Goal: Task Accomplishment & Management: Use online tool/utility

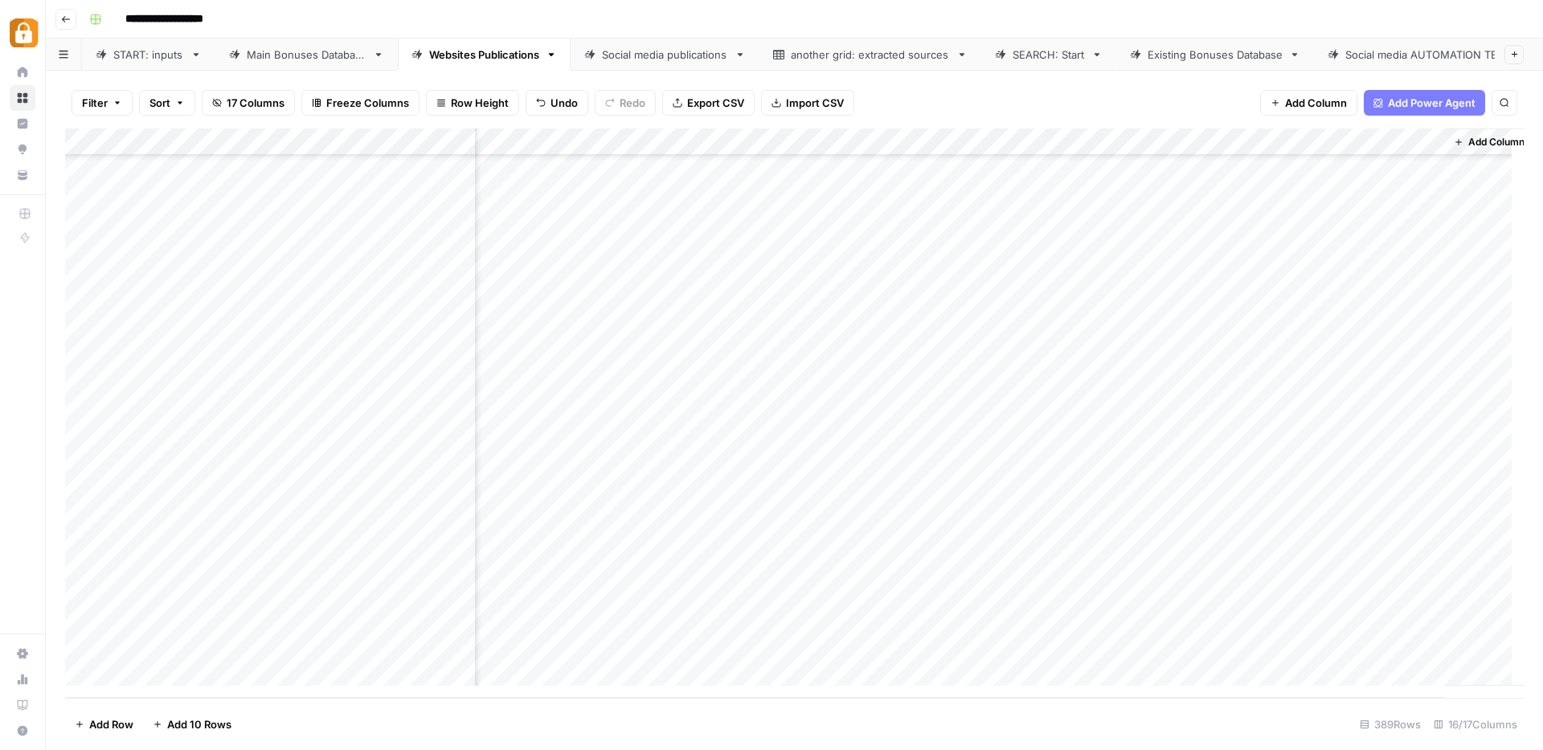
scroll to position [10121, 1047]
click at [751, 506] on div "Add Column" at bounding box center [794, 414] width 1458 height 570
click at [743, 533] on div "Add Column" at bounding box center [794, 414] width 1458 height 570
click at [742, 561] on div "Add Column" at bounding box center [794, 414] width 1458 height 570
click at [746, 587] on div "Add Column" at bounding box center [794, 414] width 1458 height 570
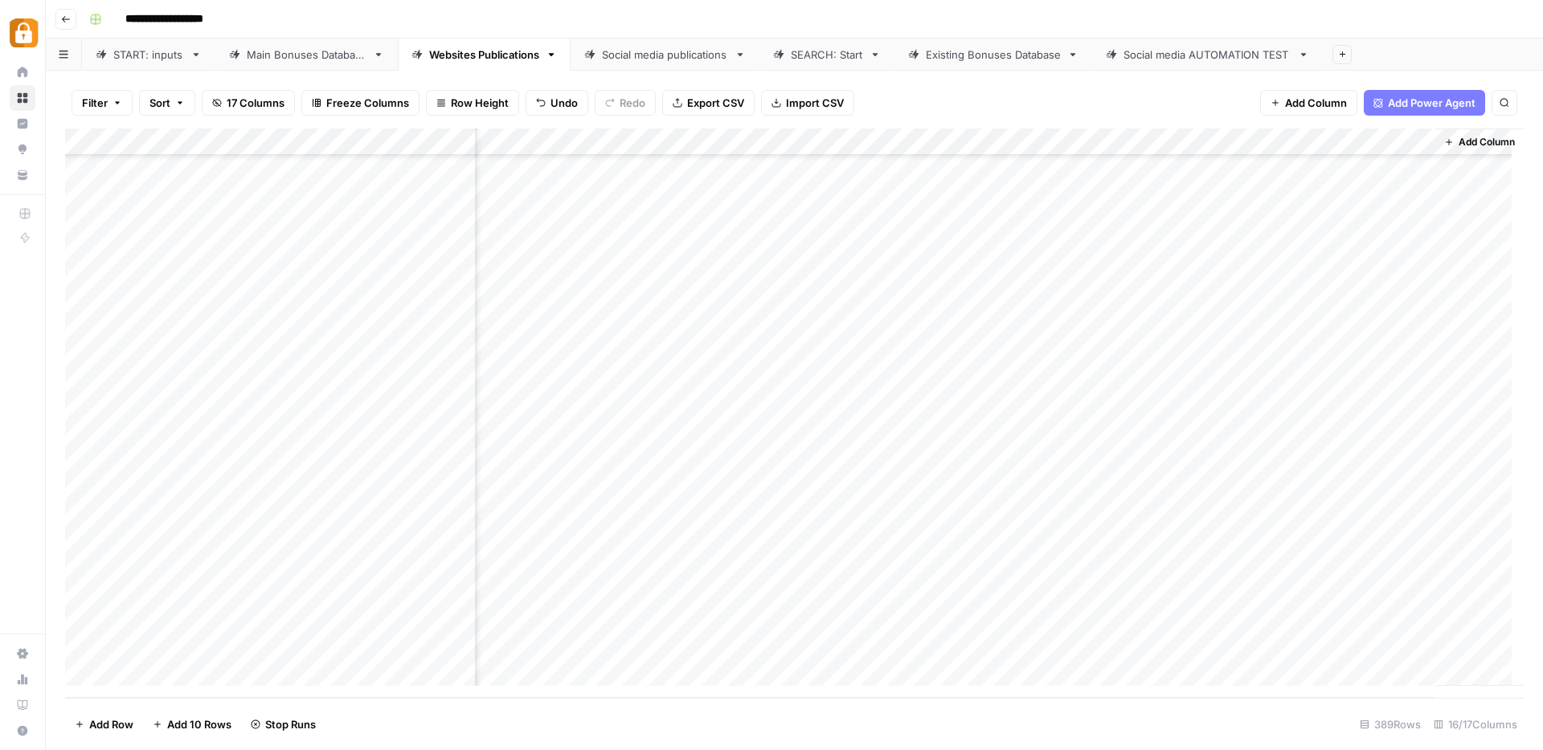
click at [745, 614] on div "Add Column" at bounding box center [794, 414] width 1458 height 570
click at [688, 513] on div "Add Column" at bounding box center [794, 414] width 1458 height 570
click at [893, 578] on div "Add Column" at bounding box center [794, 414] width 1458 height 570
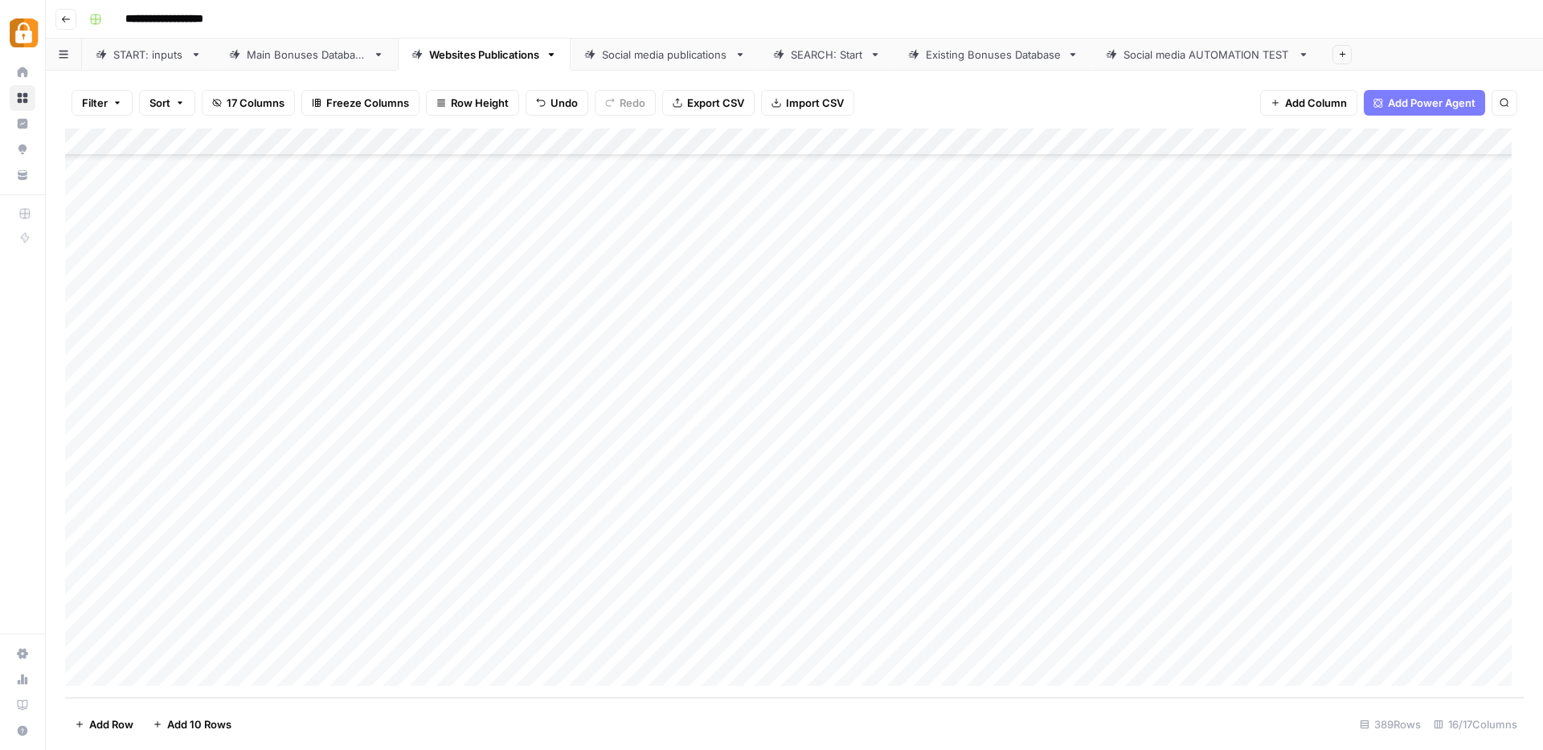
drag, startPoint x: 664, startPoint y: 507, endPoint x: 673, endPoint y: 647, distance: 140.1
click at [673, 647] on div "Add Column" at bounding box center [794, 414] width 1458 height 570
click at [983, 57] on div "START: inputs Main Bonuses Database Websites Publications Social media publicat…" at bounding box center [794, 55] width 1497 height 32
click at [983, 57] on div "Existing Bonuses Database" at bounding box center [993, 55] width 135 height 16
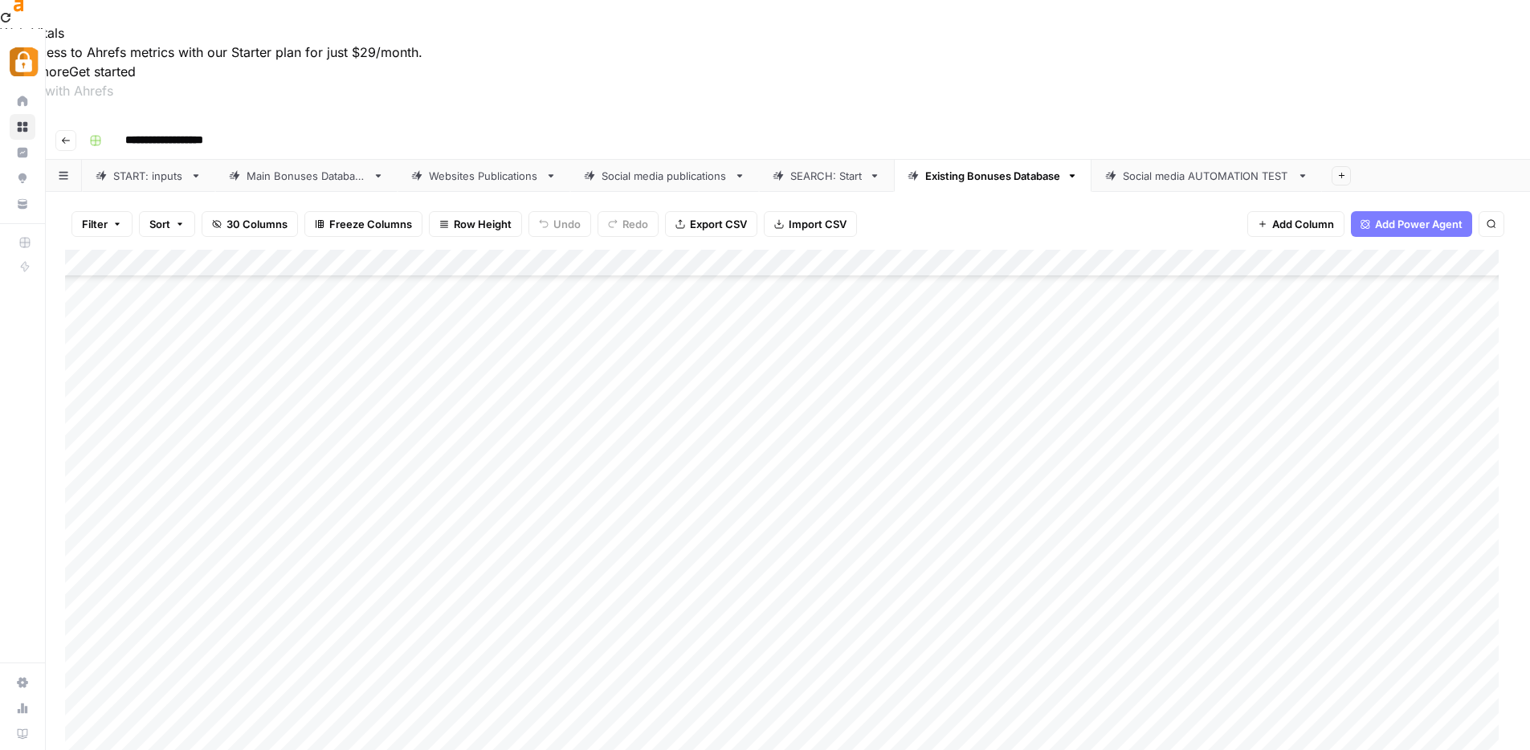
scroll to position [670, 0]
click at [819, 168] on div "SEARCH: Start" at bounding box center [827, 176] width 72 height 16
click at [504, 475] on div "Add Column" at bounding box center [788, 467] width 1446 height 435
click at [496, 438] on div "Add Column" at bounding box center [788, 467] width 1446 height 435
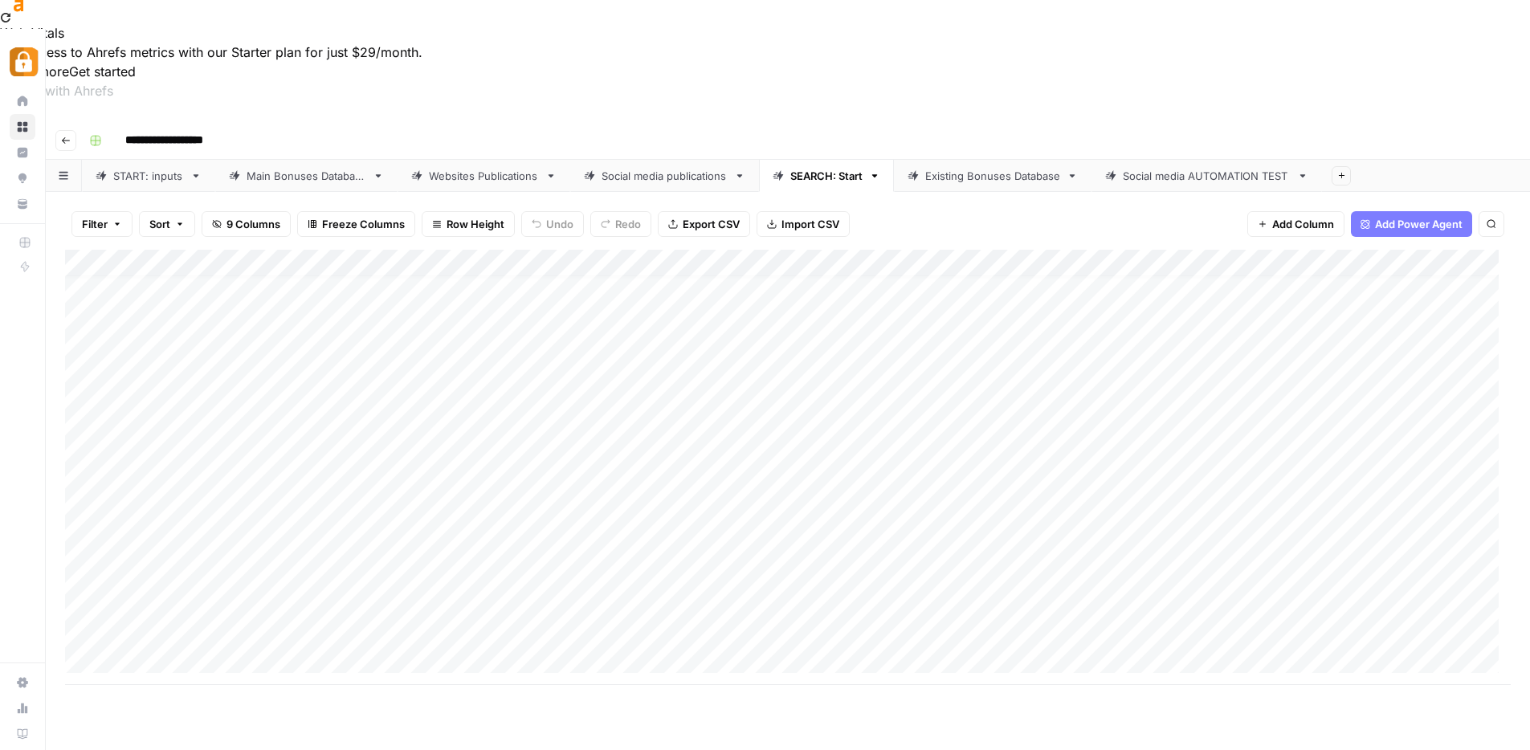
click at [1175, 444] on div "Add Column" at bounding box center [788, 467] width 1446 height 435
drag, startPoint x: 495, startPoint y: 438, endPoint x: 495, endPoint y: 478, distance: 40.2
click at [495, 478] on div "Add Column" at bounding box center [788, 467] width 1446 height 435
click at [1026, 168] on div "Existing Bonuses Database" at bounding box center [993, 176] width 135 height 16
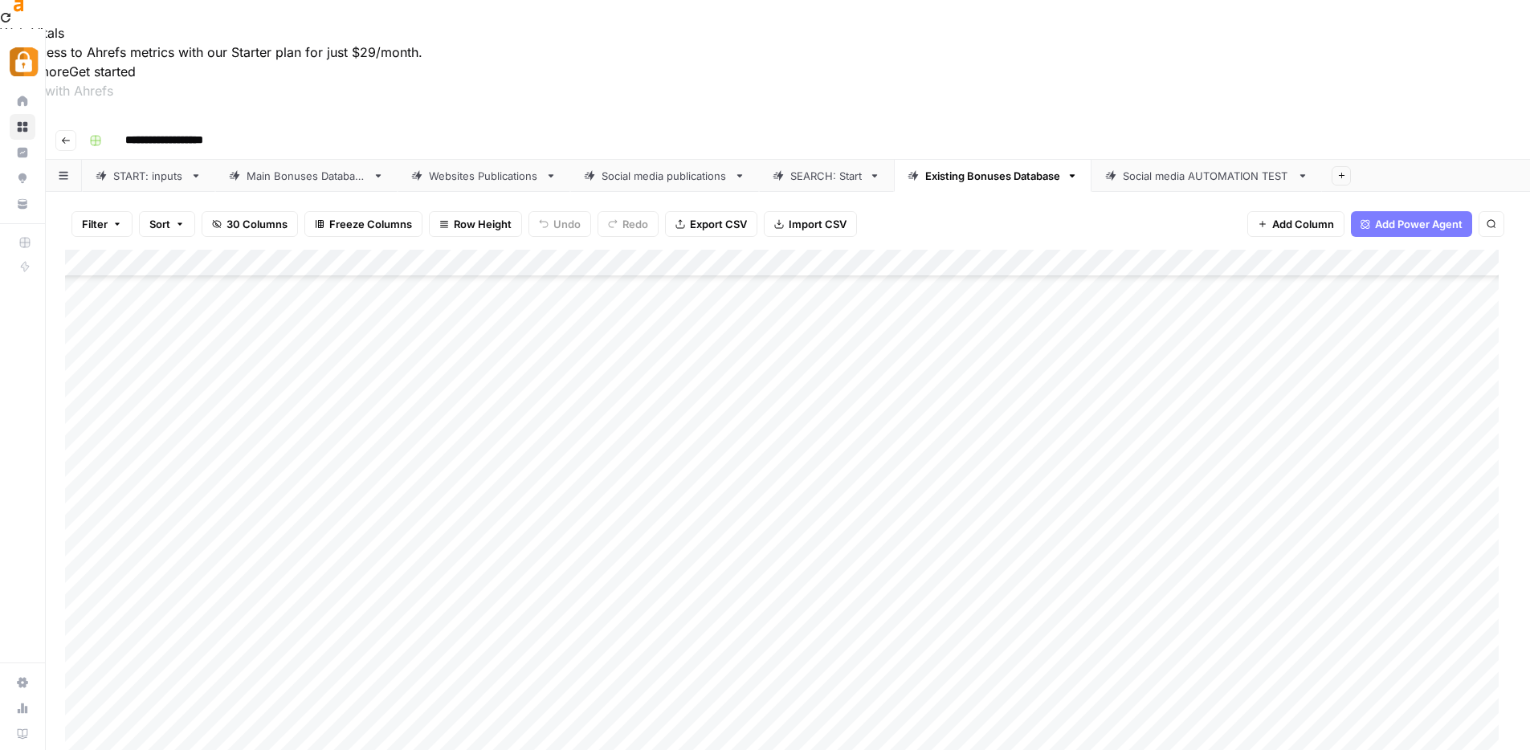
scroll to position [670, 0]
click at [611, 290] on div "Add Column" at bounding box center [788, 535] width 1446 height 570
click at [612, 302] on div "Add Column" at bounding box center [788, 535] width 1446 height 570
click at [494, 168] on div "Websites Publications" at bounding box center [484, 176] width 110 height 16
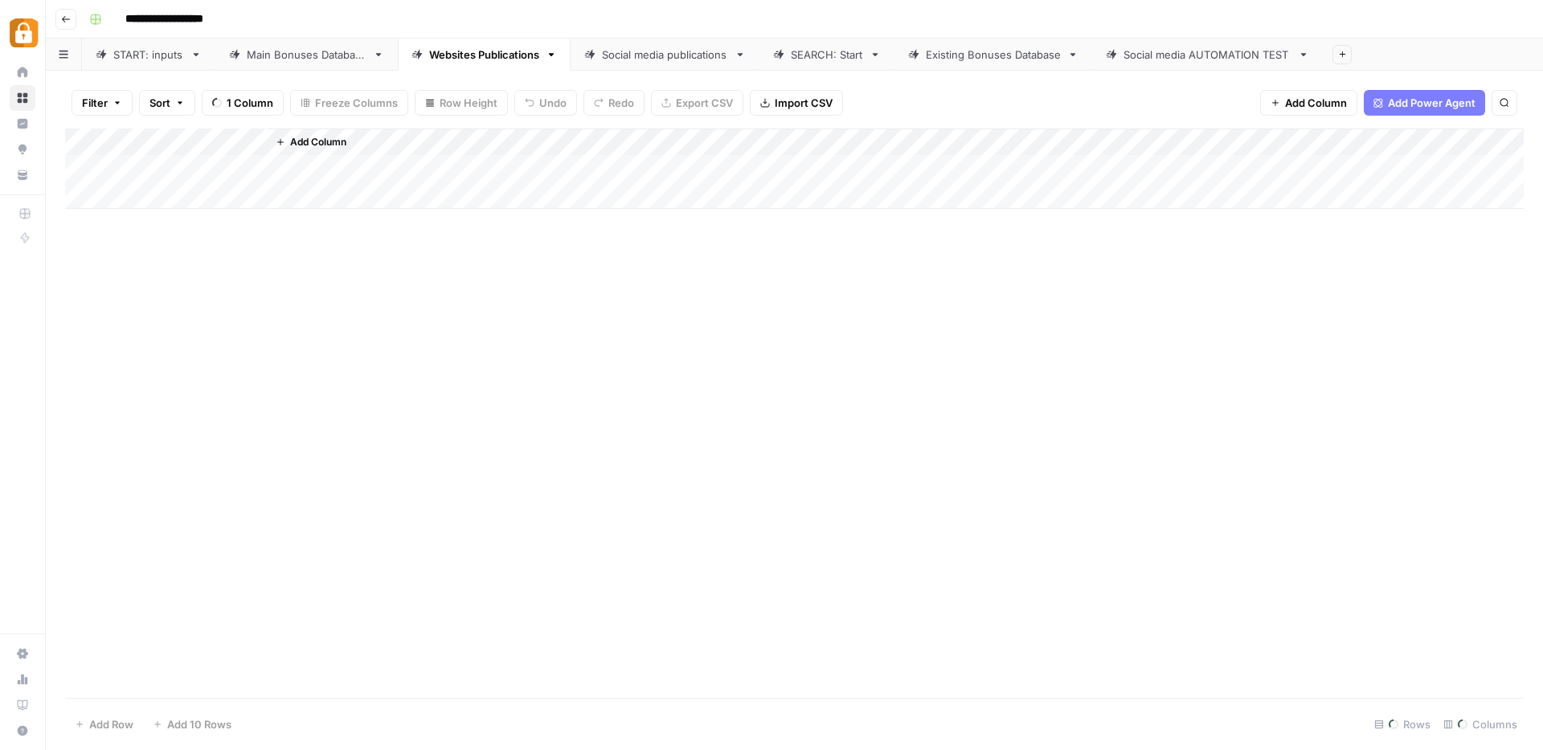
click at [494, 55] on div "Websites Publications" at bounding box center [484, 55] width 110 height 16
click at [692, 440] on div "Add Column" at bounding box center [794, 414] width 1458 height 570
drag, startPoint x: 719, startPoint y: 477, endPoint x: 729, endPoint y: 561, distance: 84.1
click at [729, 562] on div "Add Column" at bounding box center [794, 414] width 1458 height 570
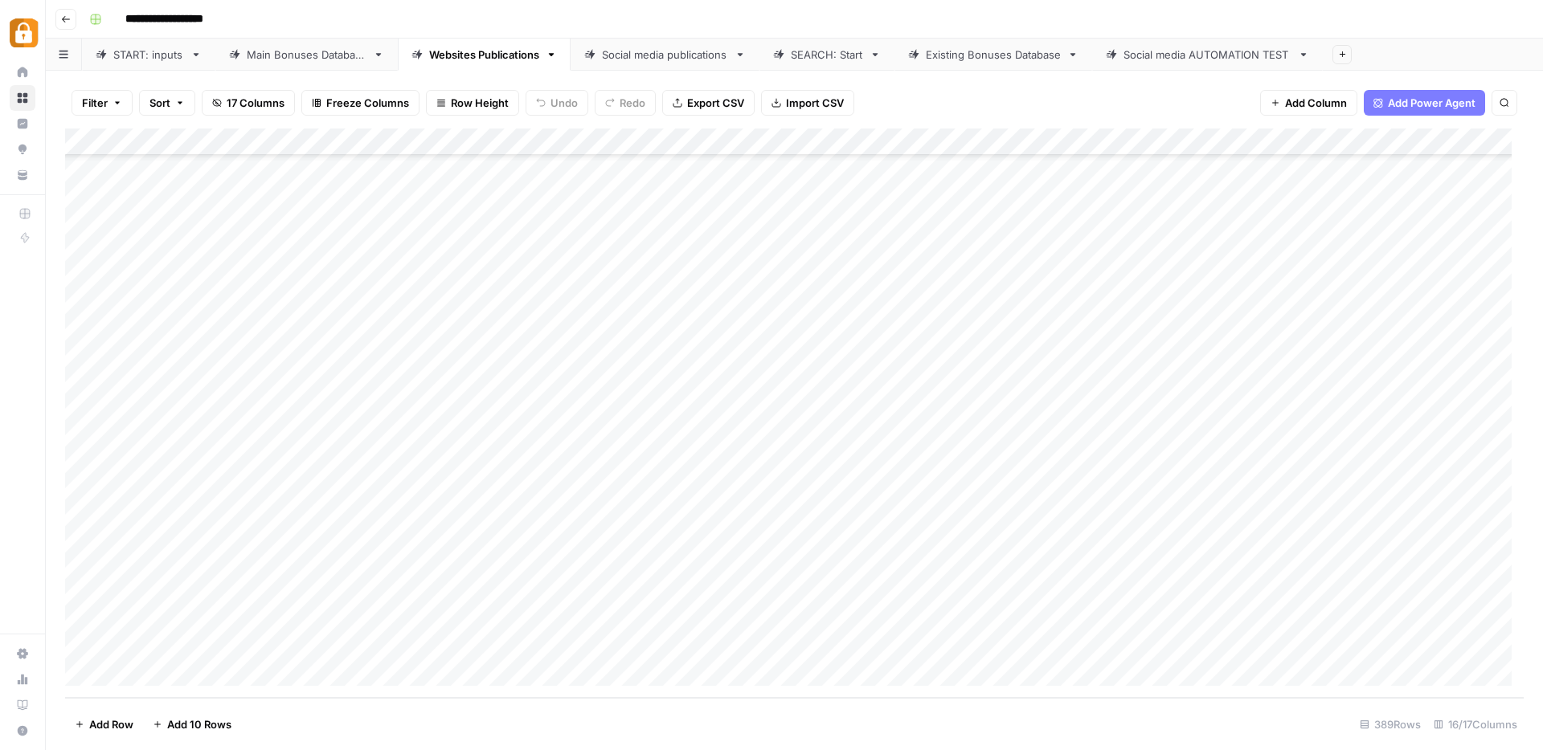
click at [856, 418] on div "Add Column" at bounding box center [794, 414] width 1458 height 570
drag, startPoint x: 753, startPoint y: 478, endPoint x: 754, endPoint y: 607, distance: 128.6
click at [750, 615] on div "Add Column" at bounding box center [794, 414] width 1458 height 570
click at [861, 578] on div "Add Column" at bounding box center [794, 414] width 1458 height 570
drag, startPoint x: 586, startPoint y: 483, endPoint x: 876, endPoint y: 620, distance: 321.6
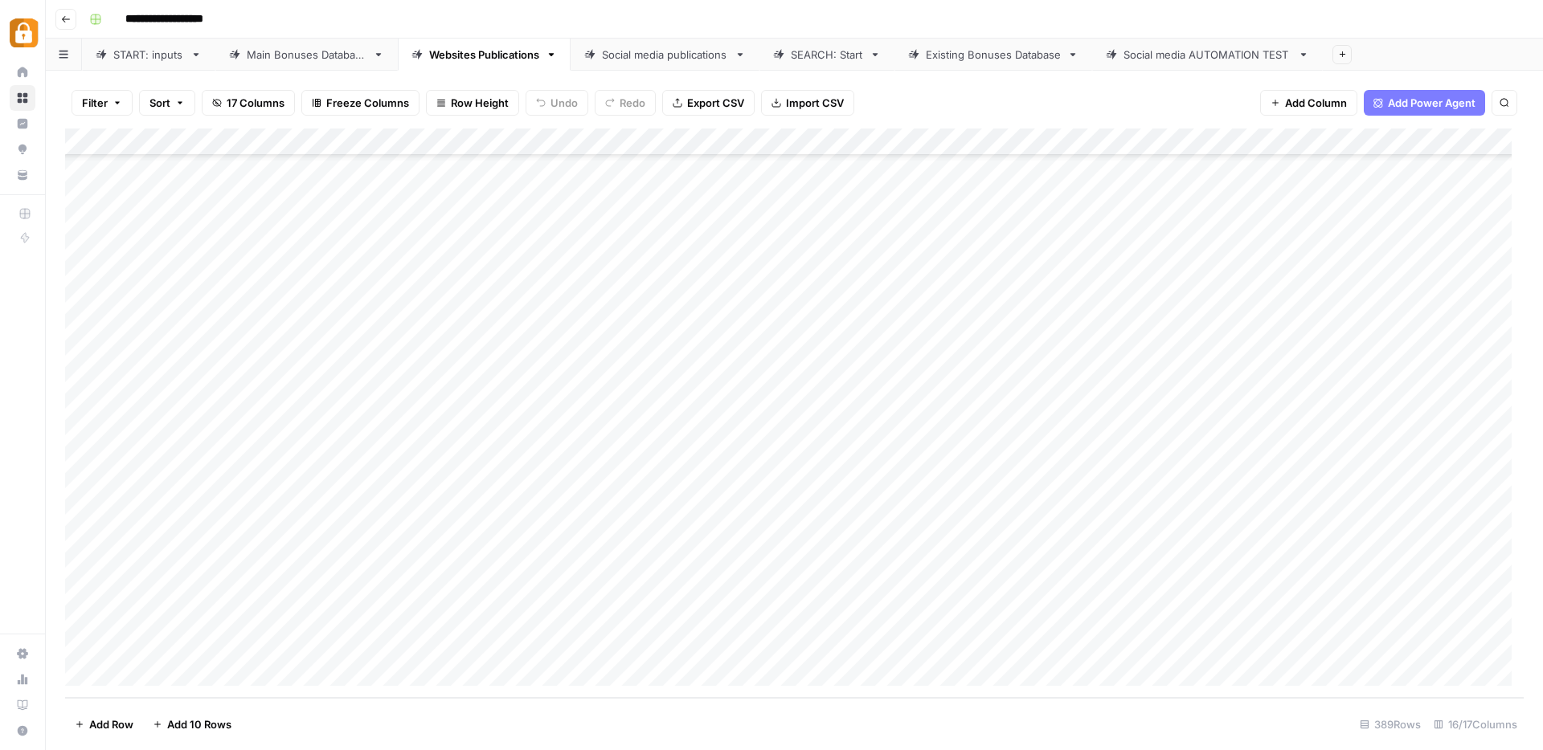
click at [876, 620] on div "Add Column" at bounding box center [794, 414] width 1458 height 570
click at [712, 428] on div "Add Column" at bounding box center [794, 414] width 1458 height 570
drag, startPoint x: 531, startPoint y: 487, endPoint x: 537, endPoint y: 590, distance: 103.0
click at [537, 590] on div "Add Column" at bounding box center [794, 414] width 1458 height 570
click at [926, 513] on div "Add Column" at bounding box center [794, 414] width 1458 height 570
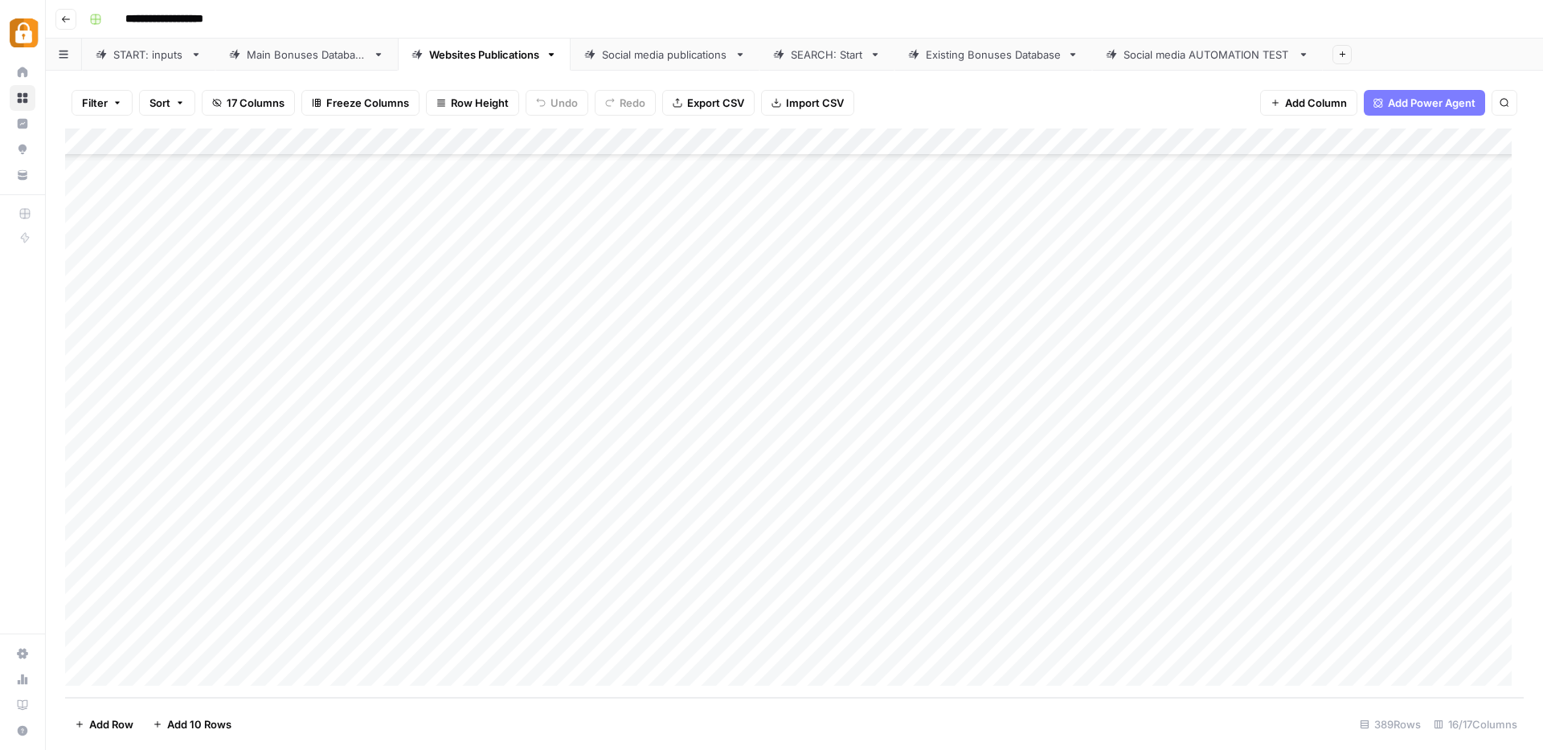
click at [767, 487] on div "Add Column" at bounding box center [794, 414] width 1458 height 570
drag, startPoint x: 856, startPoint y: 523, endPoint x: 981, endPoint y: 569, distance: 133.4
click at [856, 523] on div "Add Column" at bounding box center [794, 414] width 1458 height 570
click at [869, 527] on div "Add Column" at bounding box center [794, 414] width 1458 height 570
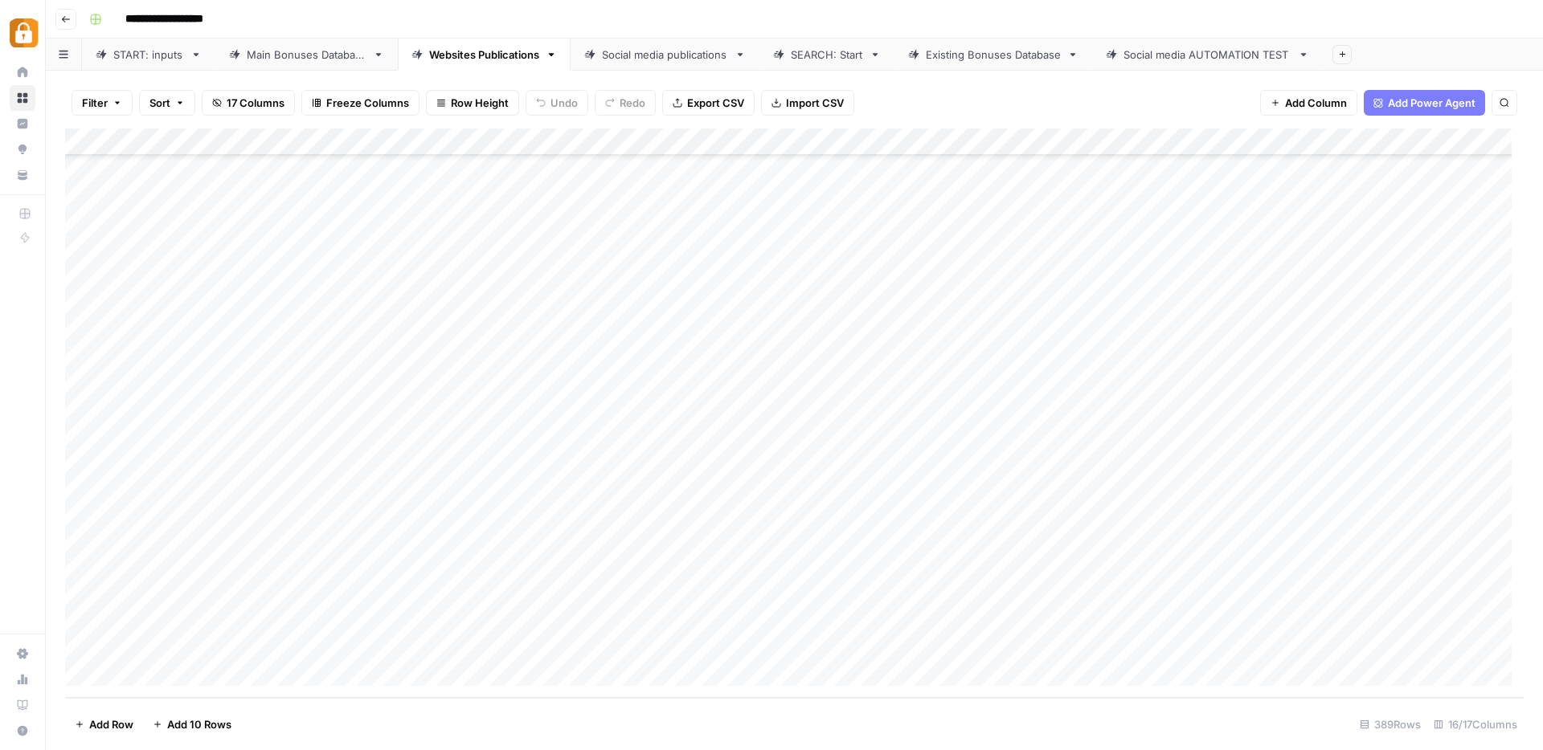
click at [714, 59] on div "Social media publications" at bounding box center [665, 55] width 126 height 16
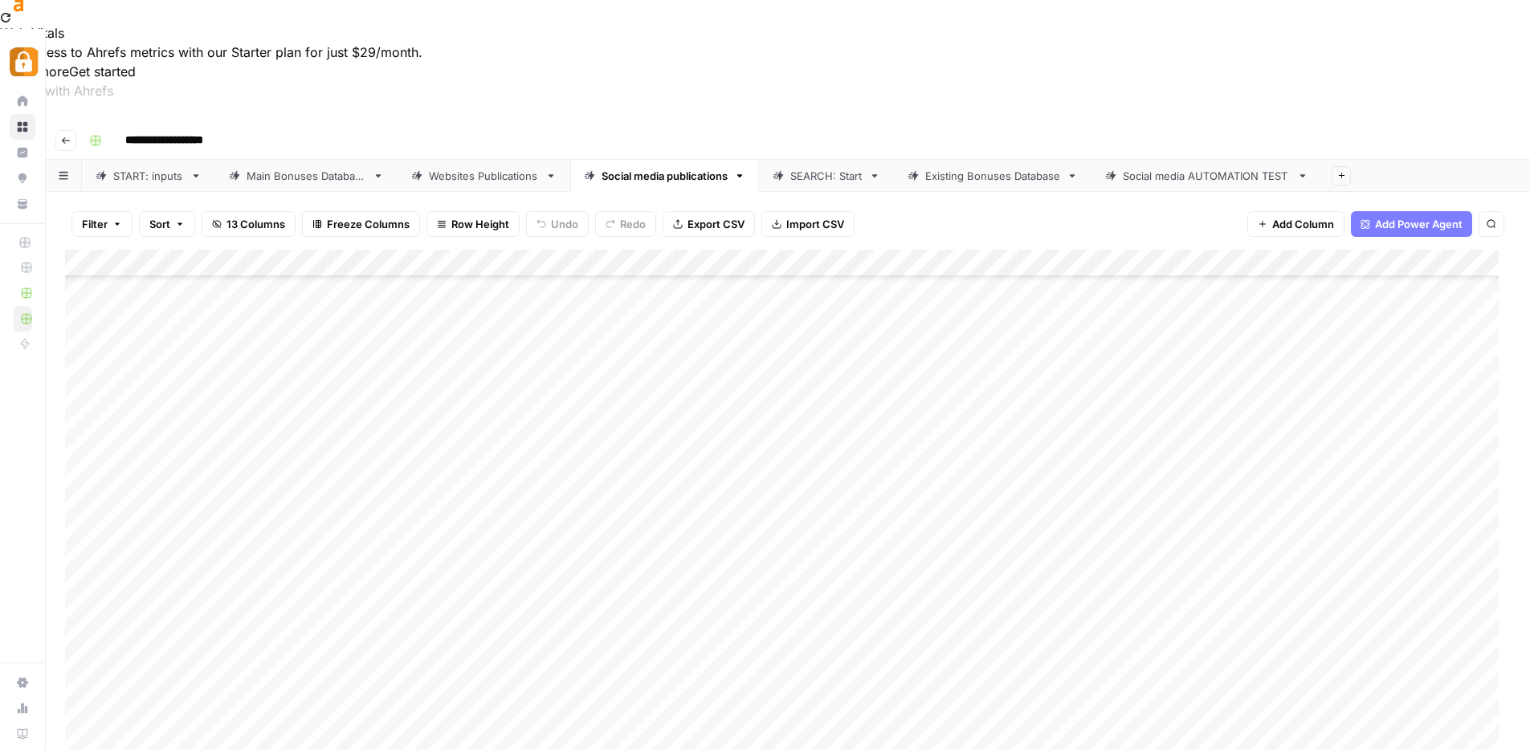
scroll to position [315, 0]
click at [390, 496] on div "Add Column" at bounding box center [788, 535] width 1446 height 570
click at [379, 638] on div "Add Column" at bounding box center [788, 535] width 1446 height 570
click at [381, 614] on div "Add Column" at bounding box center [788, 535] width 1446 height 570
click at [390, 594] on div "Add Column" at bounding box center [788, 535] width 1446 height 570
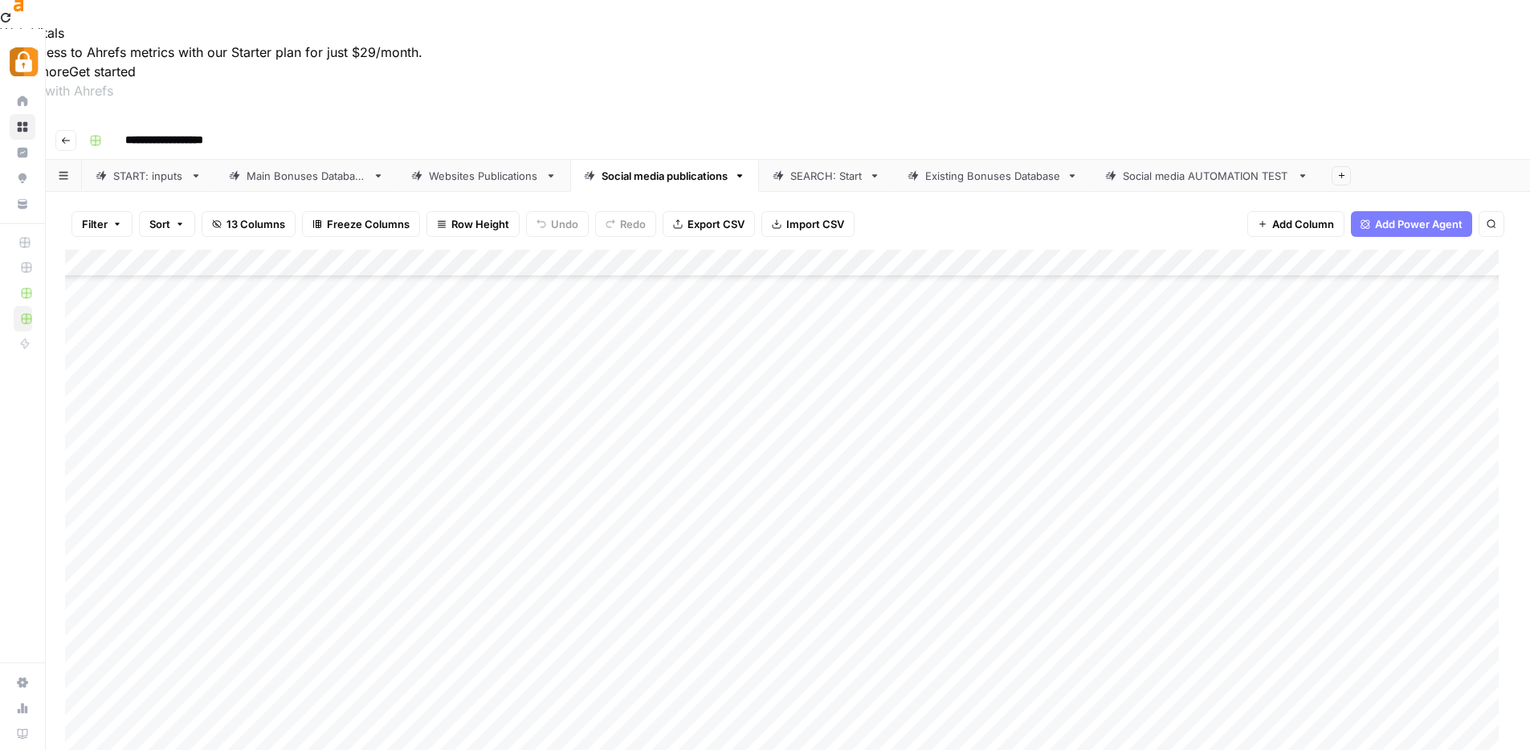
scroll to position [203, 0]
click at [283, 168] on div "Main Bonuses Database" at bounding box center [307, 176] width 120 height 16
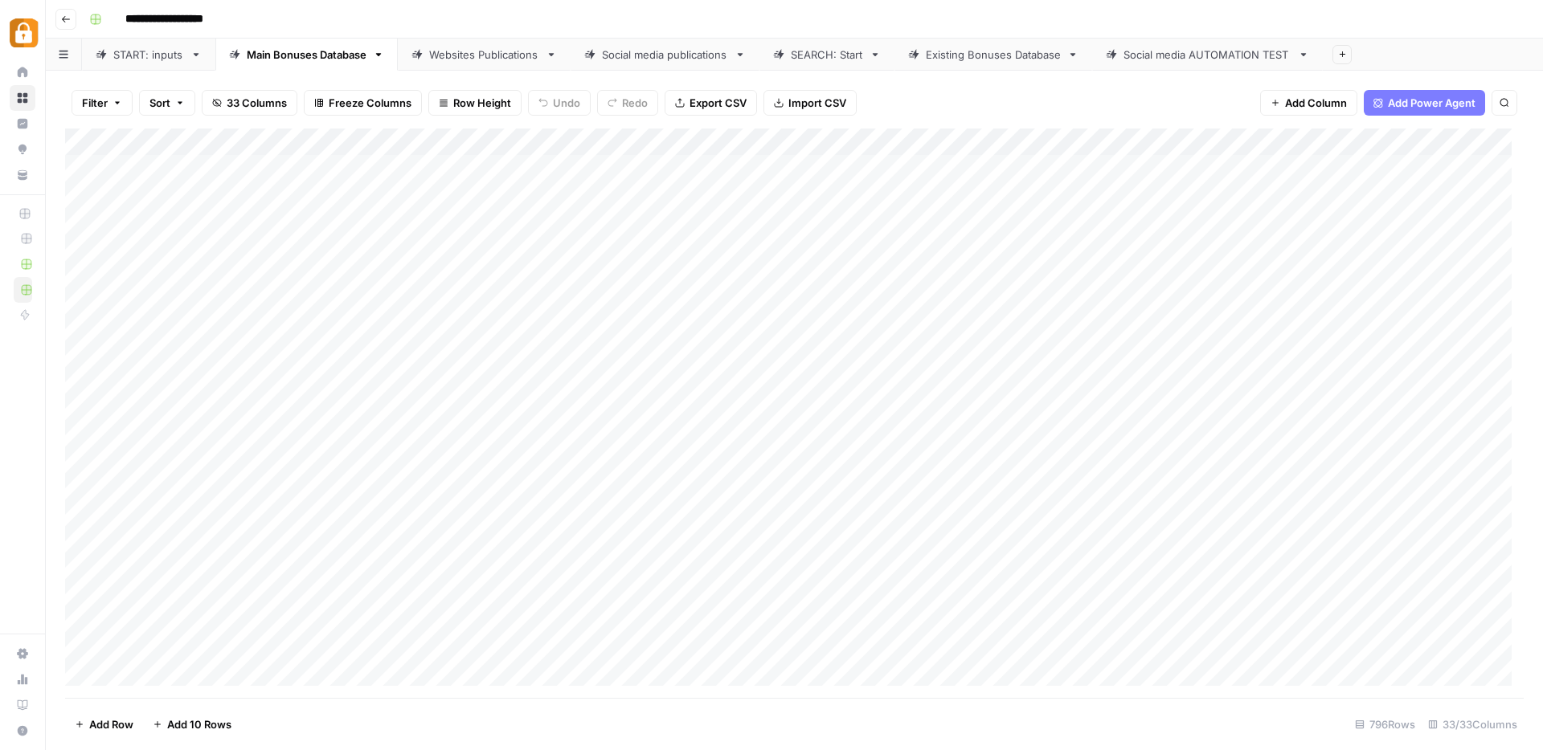
click at [495, 54] on div "Websites Publications" at bounding box center [484, 55] width 110 height 16
click at [849, 61] on div "SEARCH: Start" at bounding box center [827, 55] width 72 height 16
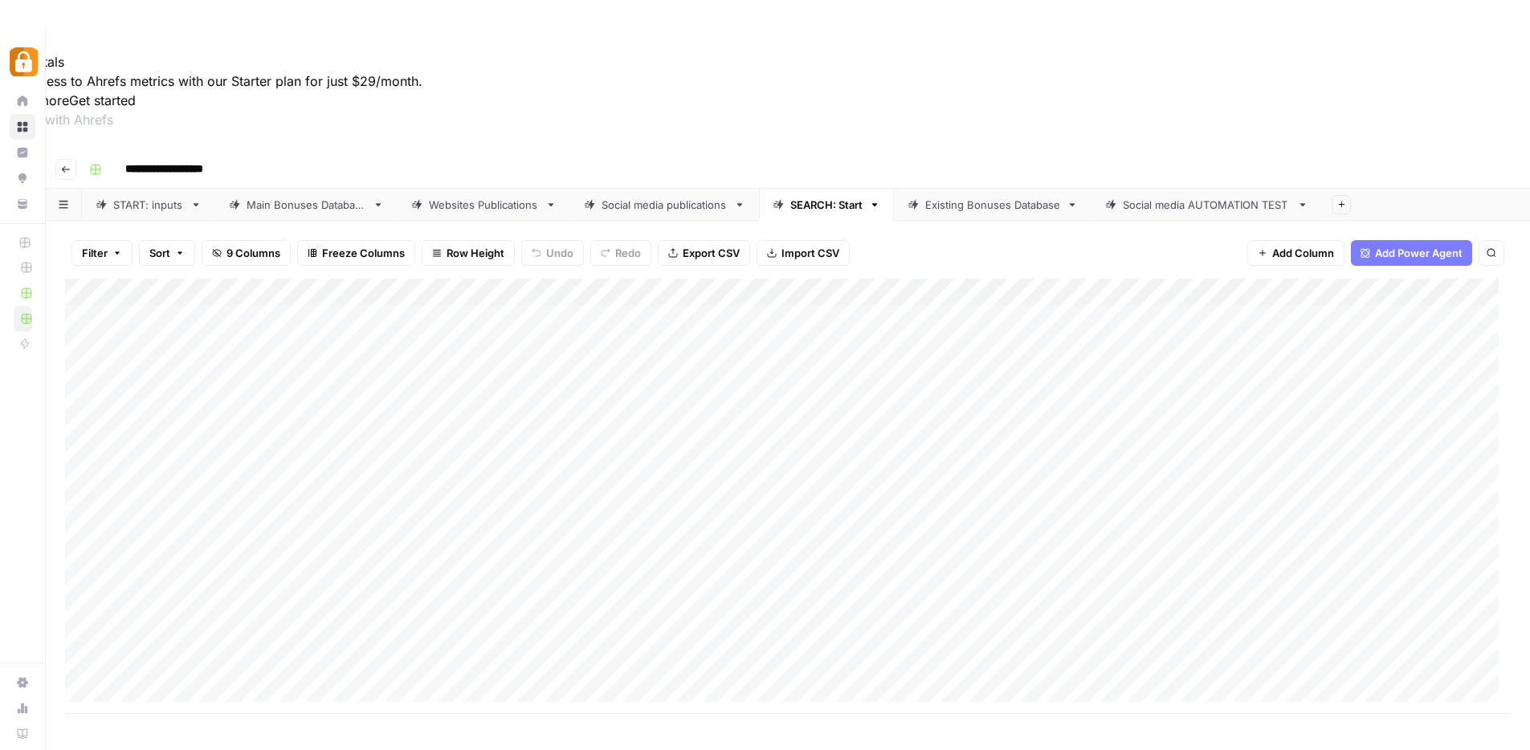
click at [419, 279] on div "Add Column" at bounding box center [788, 496] width 1446 height 435
click at [488, 197] on div "Websites Publications" at bounding box center [484, 205] width 110 height 16
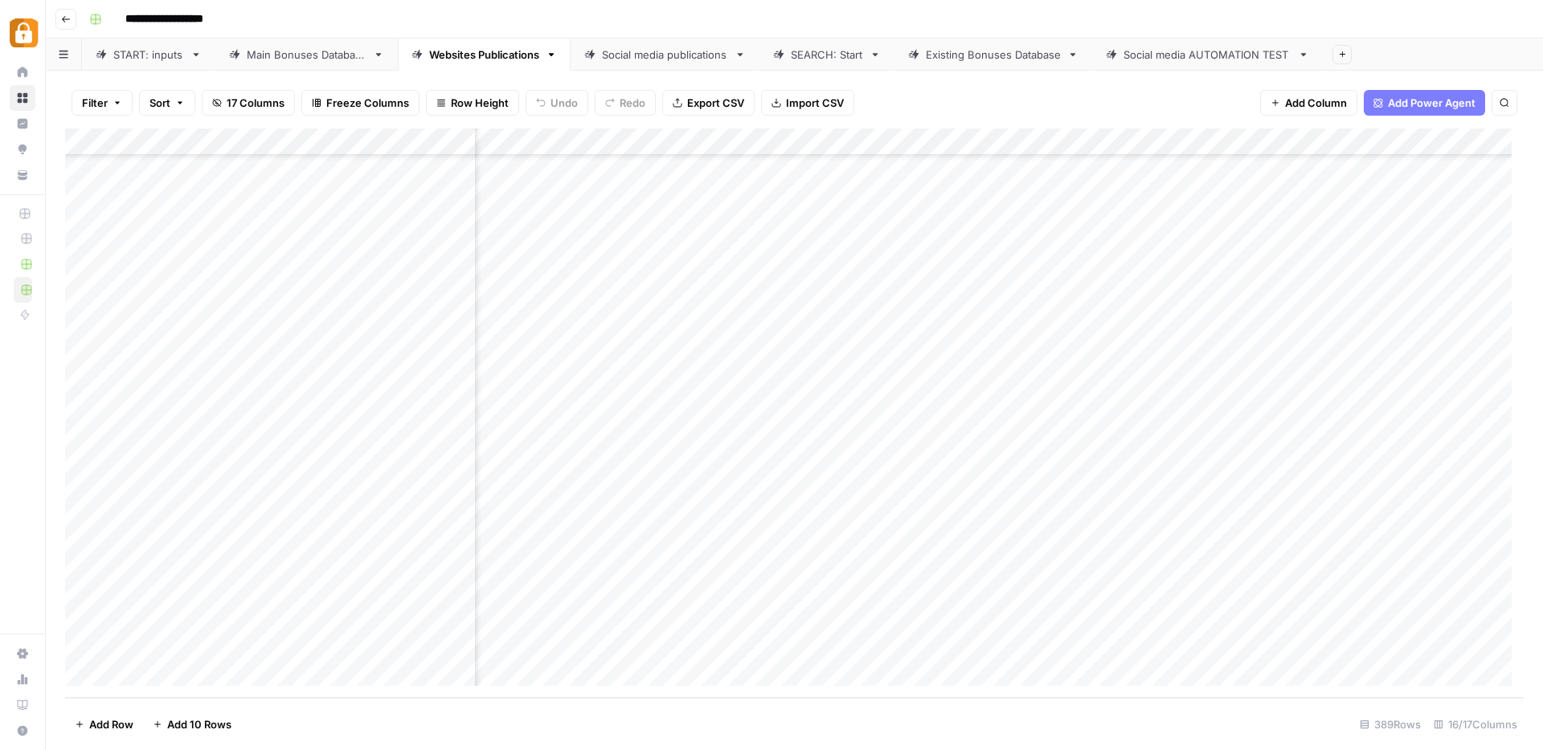
scroll to position [10121, 0]
click at [1132, 504] on div "Add Column" at bounding box center [794, 414] width 1458 height 570
click at [803, 570] on div "Add Column" at bounding box center [794, 414] width 1458 height 570
click at [805, 566] on div "Add Column" at bounding box center [794, 414] width 1458 height 570
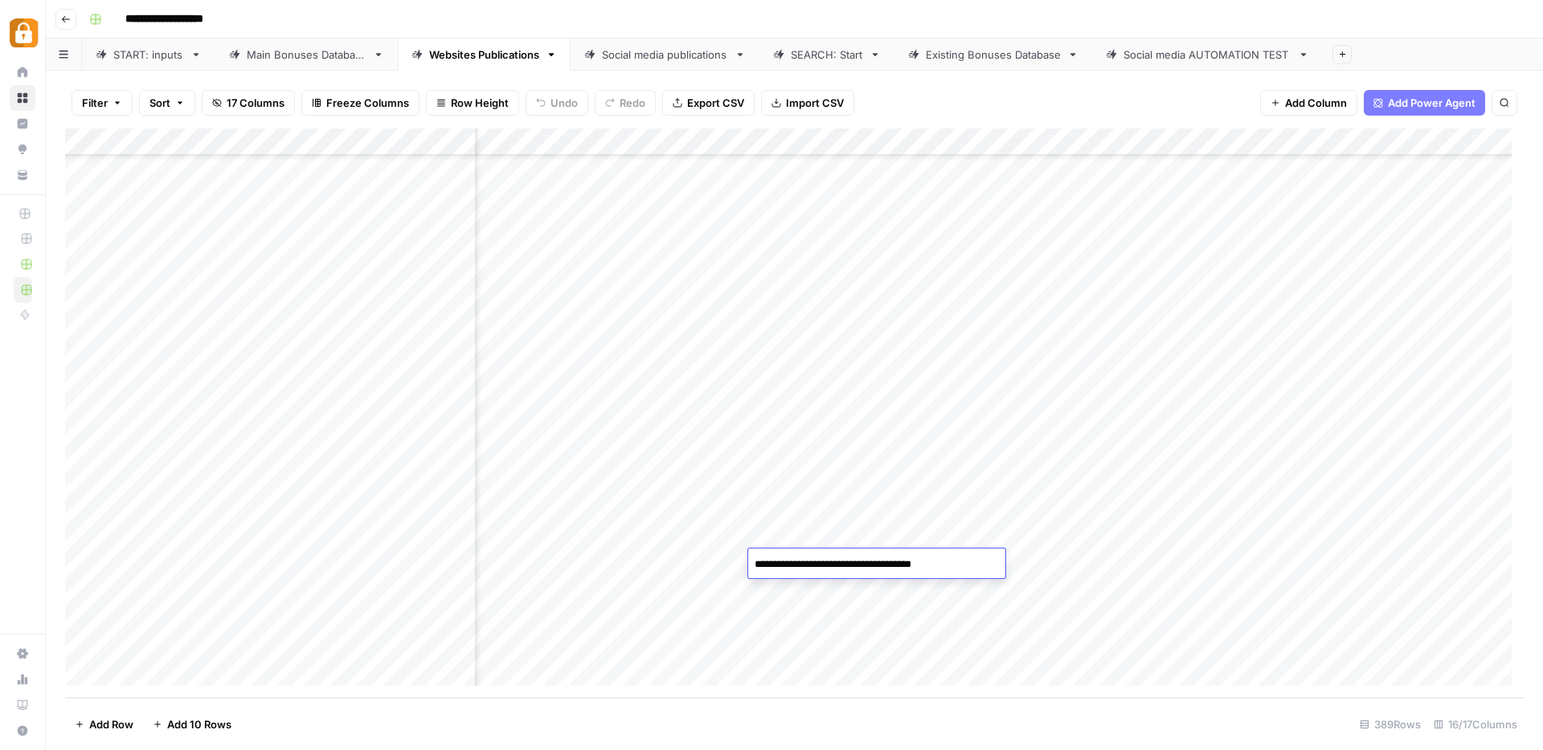
click at [805, 566] on textarea "**********" at bounding box center [876, 565] width 257 height 22
click at [662, 558] on div "Add Column" at bounding box center [794, 414] width 1458 height 570
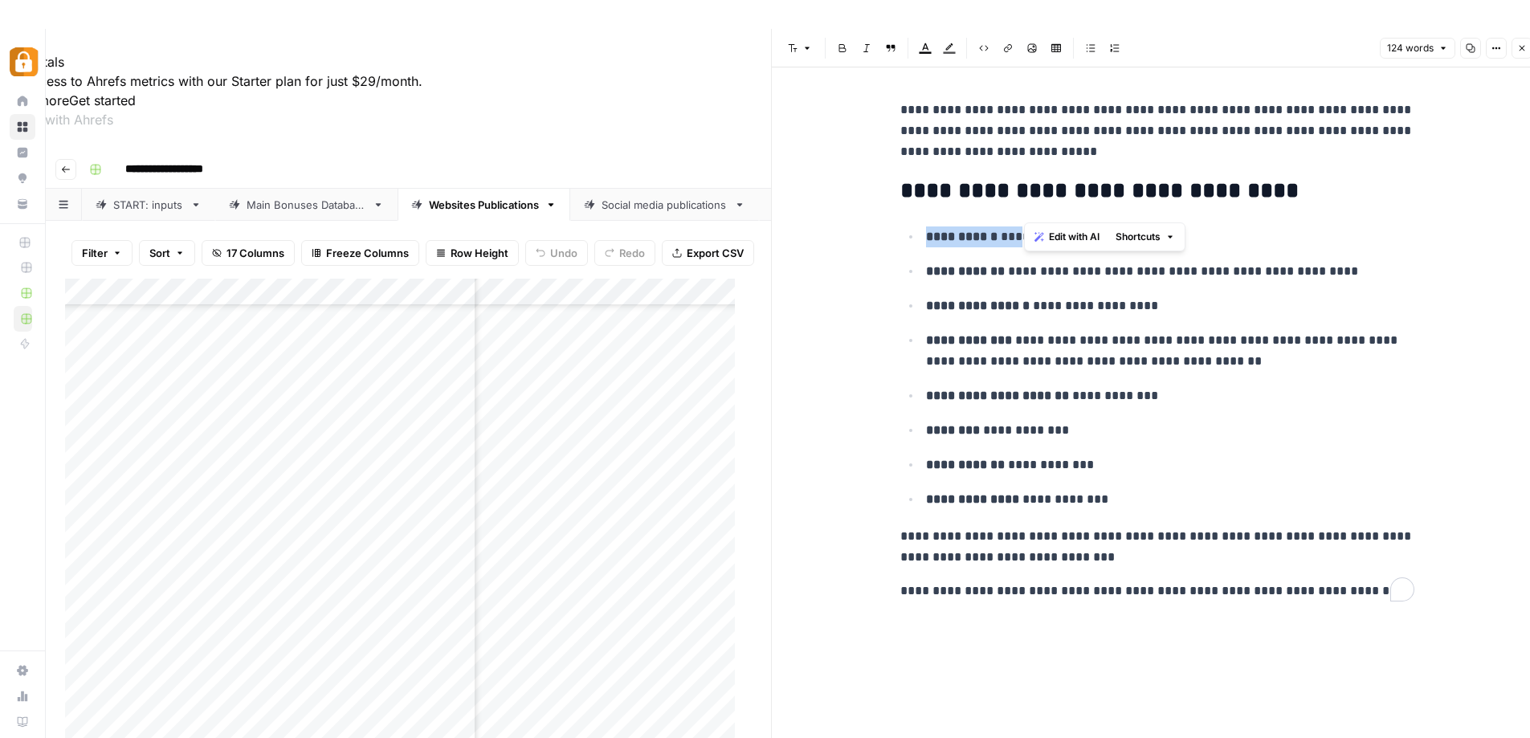
drag, startPoint x: 1027, startPoint y: 241, endPoint x: 1113, endPoint y: 254, distance: 86.9
click at [1116, 246] on body "**********" at bounding box center [765, 398] width 1530 height 738
click at [1213, 302] on p "**********" at bounding box center [1170, 306] width 488 height 21
click at [1224, 491] on p "**********" at bounding box center [1170, 499] width 488 height 21
click at [1518, 44] on icon "button" at bounding box center [1523, 48] width 10 height 10
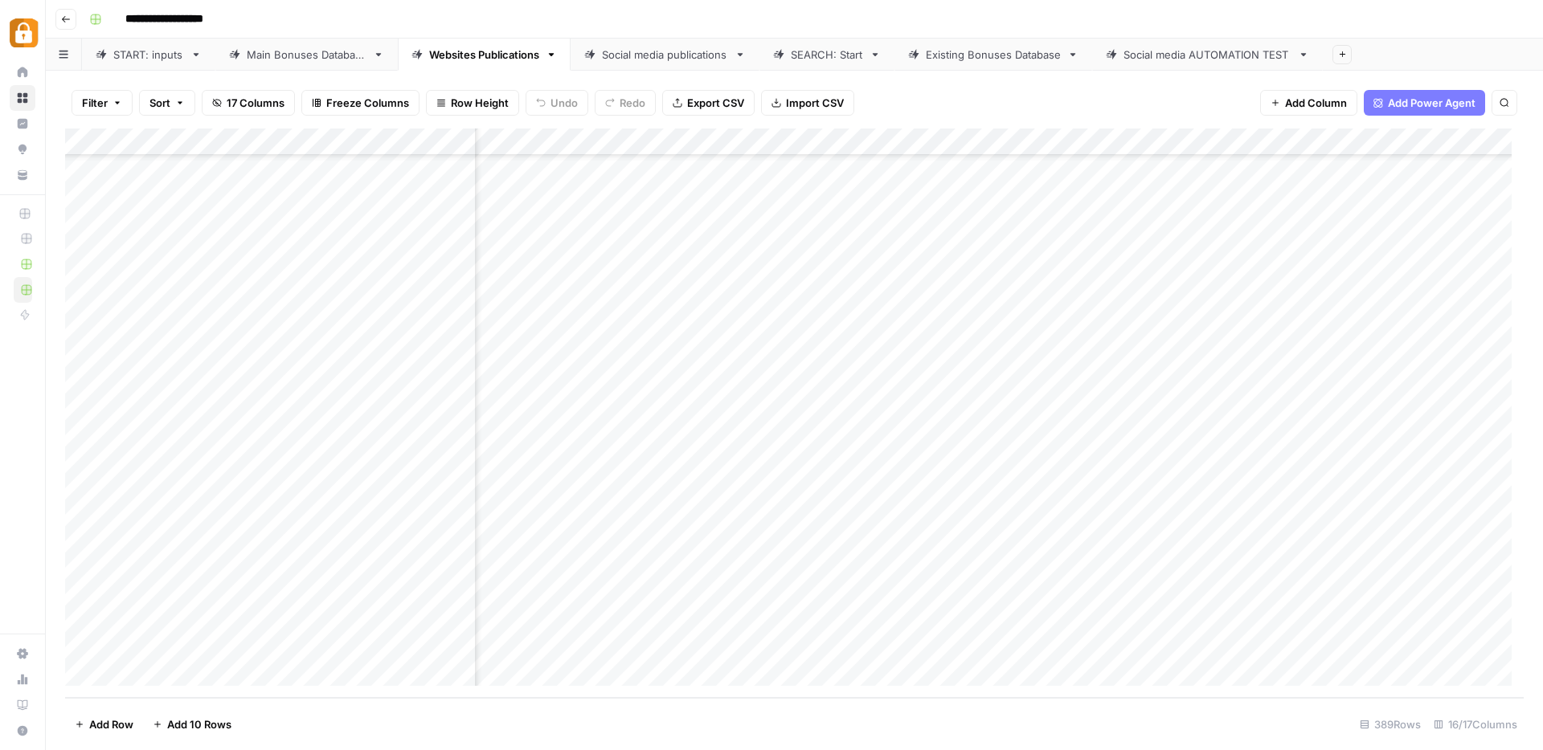
click at [987, 57] on div "Existing Bonuses Database" at bounding box center [993, 55] width 135 height 16
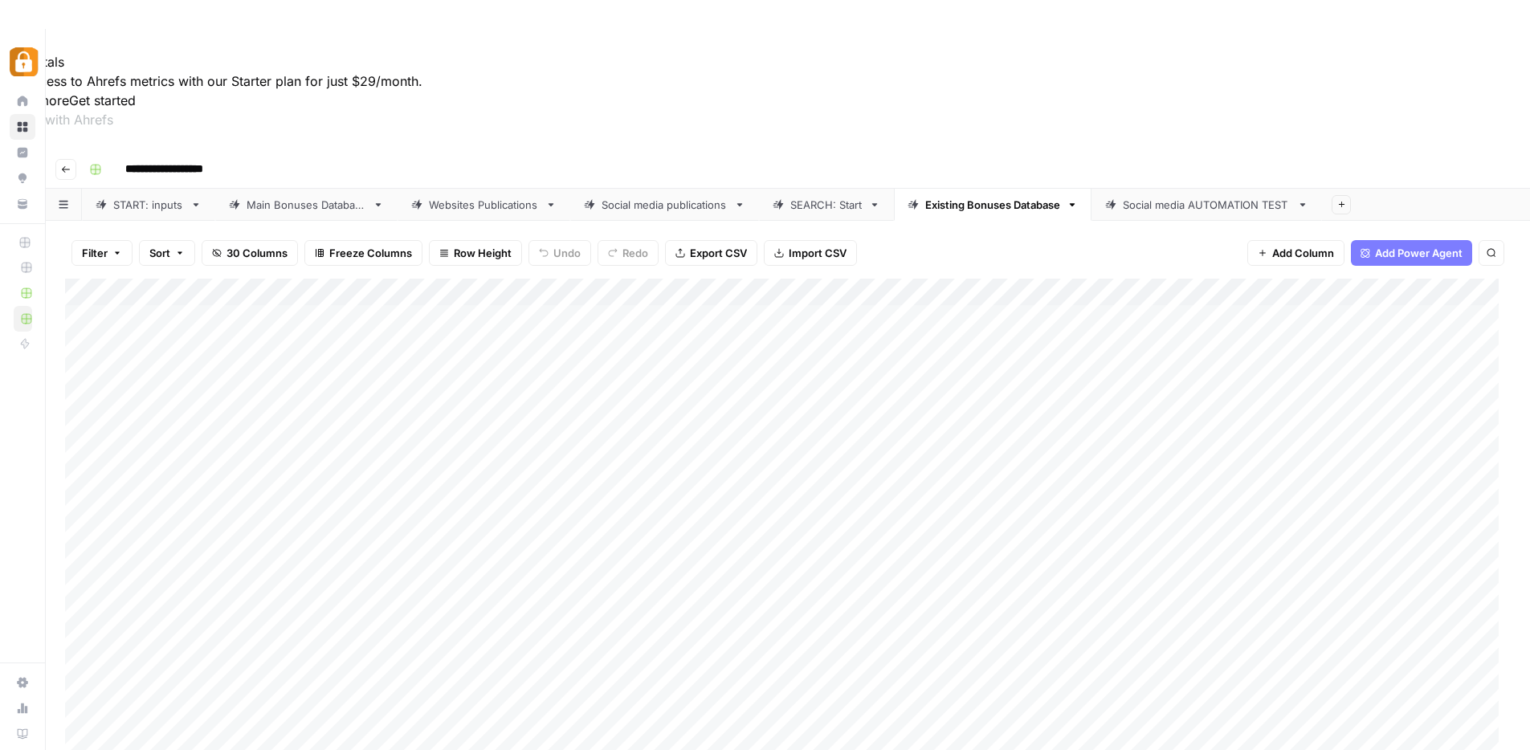
click at [725, 279] on div "Add Column" at bounding box center [788, 564] width 1446 height 570
click at [1347, 493] on div "Add Column" at bounding box center [788, 564] width 1446 height 570
click at [802, 279] on div "Add Column" at bounding box center [788, 564] width 1446 height 570
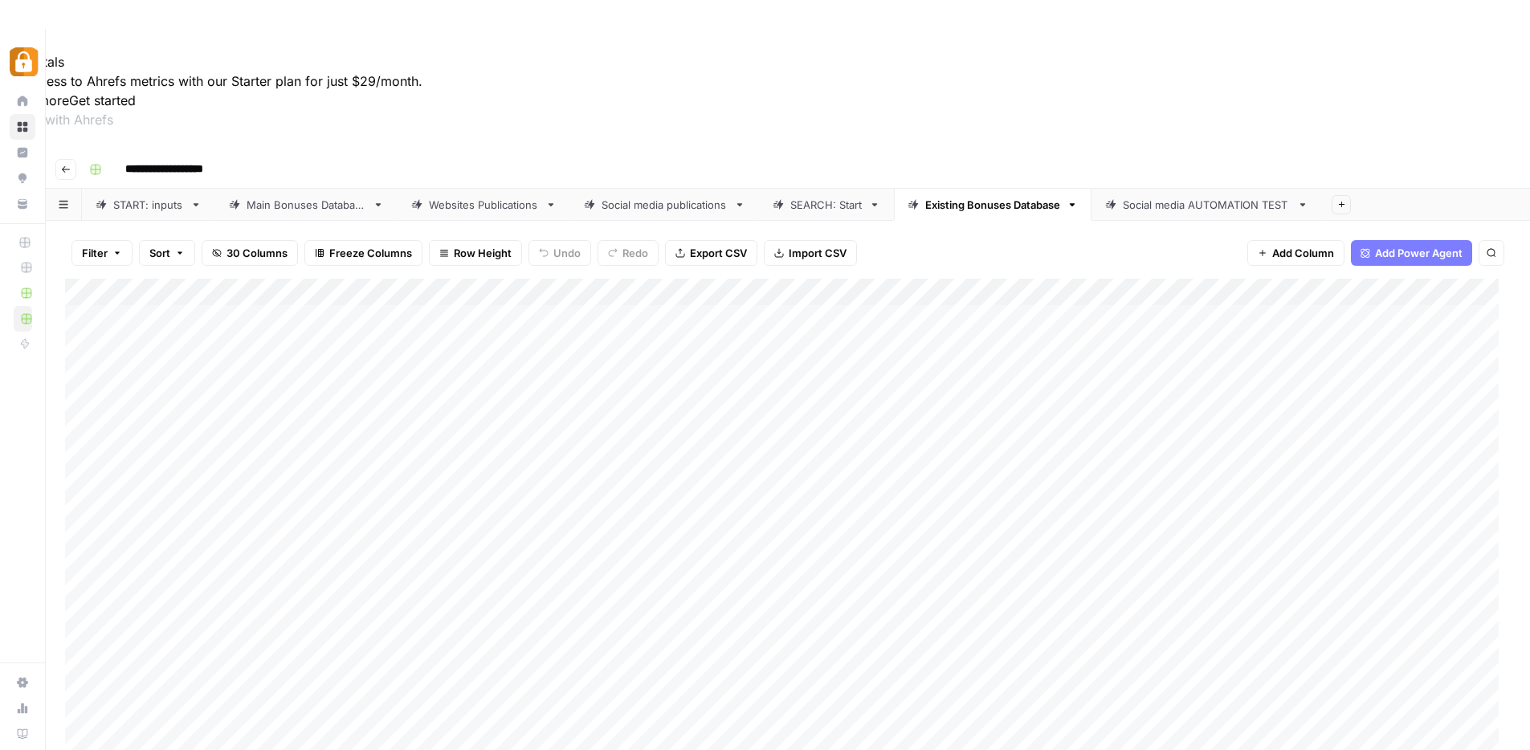
click at [1280, 456] on div "Add Column" at bounding box center [788, 564] width 1446 height 570
click at [1282, 444] on div "Add Column" at bounding box center [788, 564] width 1446 height 570
click at [451, 189] on link "Websites Publications" at bounding box center [484, 205] width 173 height 32
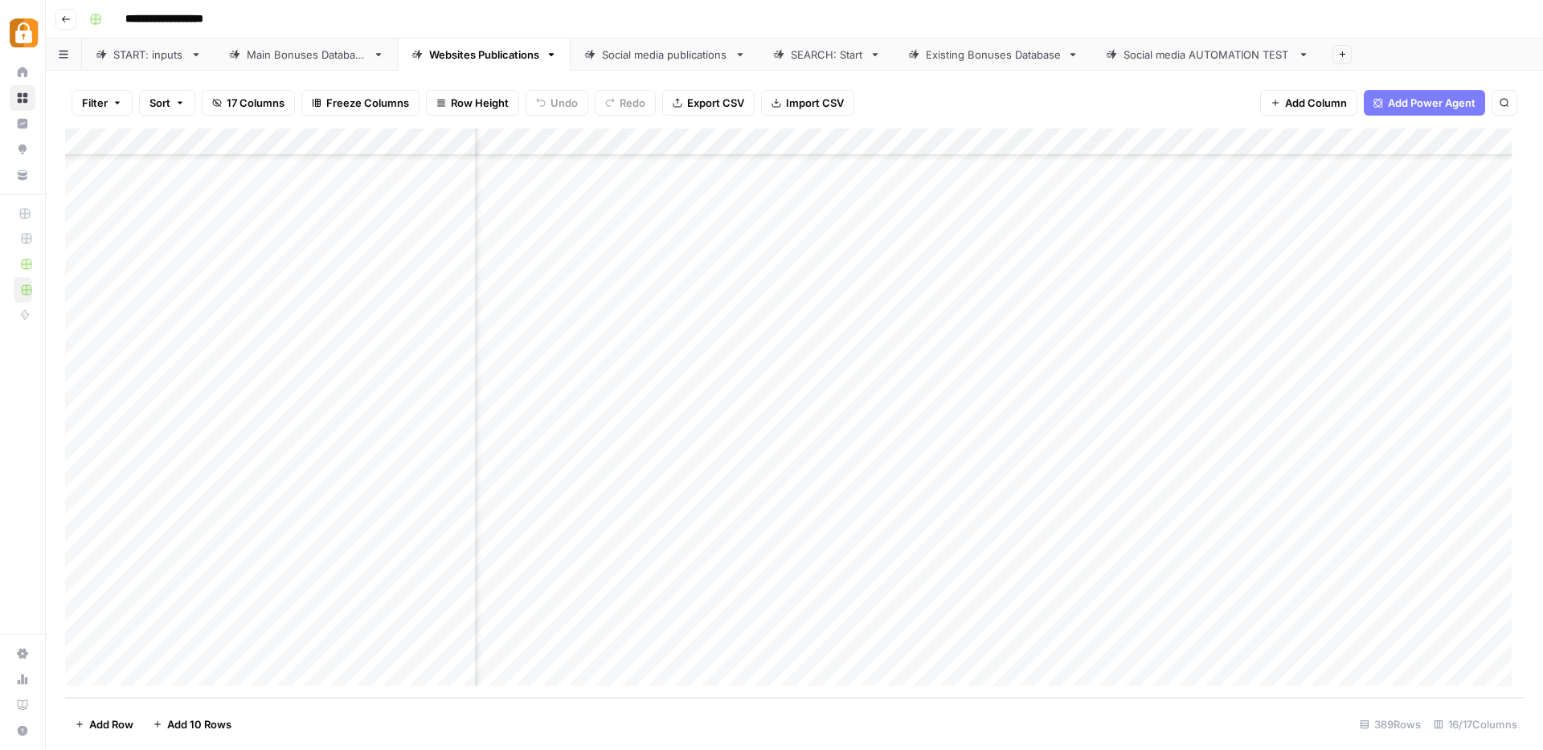
scroll to position [10121, 0]
click at [594, 410] on div "Add Column" at bounding box center [794, 414] width 1458 height 570
click at [519, 437] on div "Add Column" at bounding box center [794, 414] width 1458 height 570
click at [417, 427] on div "Add Column" at bounding box center [794, 414] width 1458 height 570
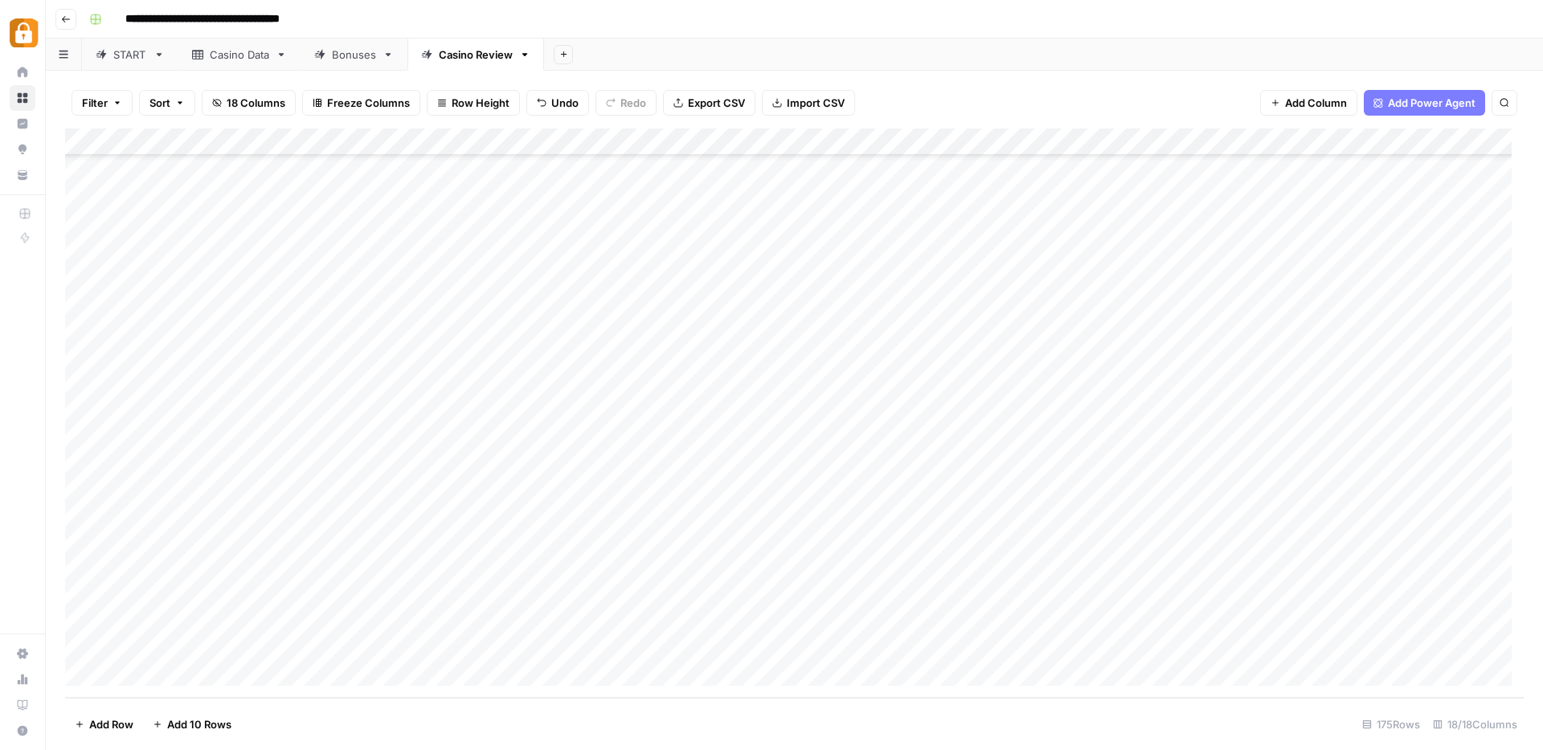
click at [234, 59] on div "Casino Data" at bounding box center [239, 55] width 59 height 16
click at [321, 566] on div "Add Column" at bounding box center [794, 414] width 1458 height 570
click at [231, 563] on div "Add Column" at bounding box center [794, 414] width 1458 height 570
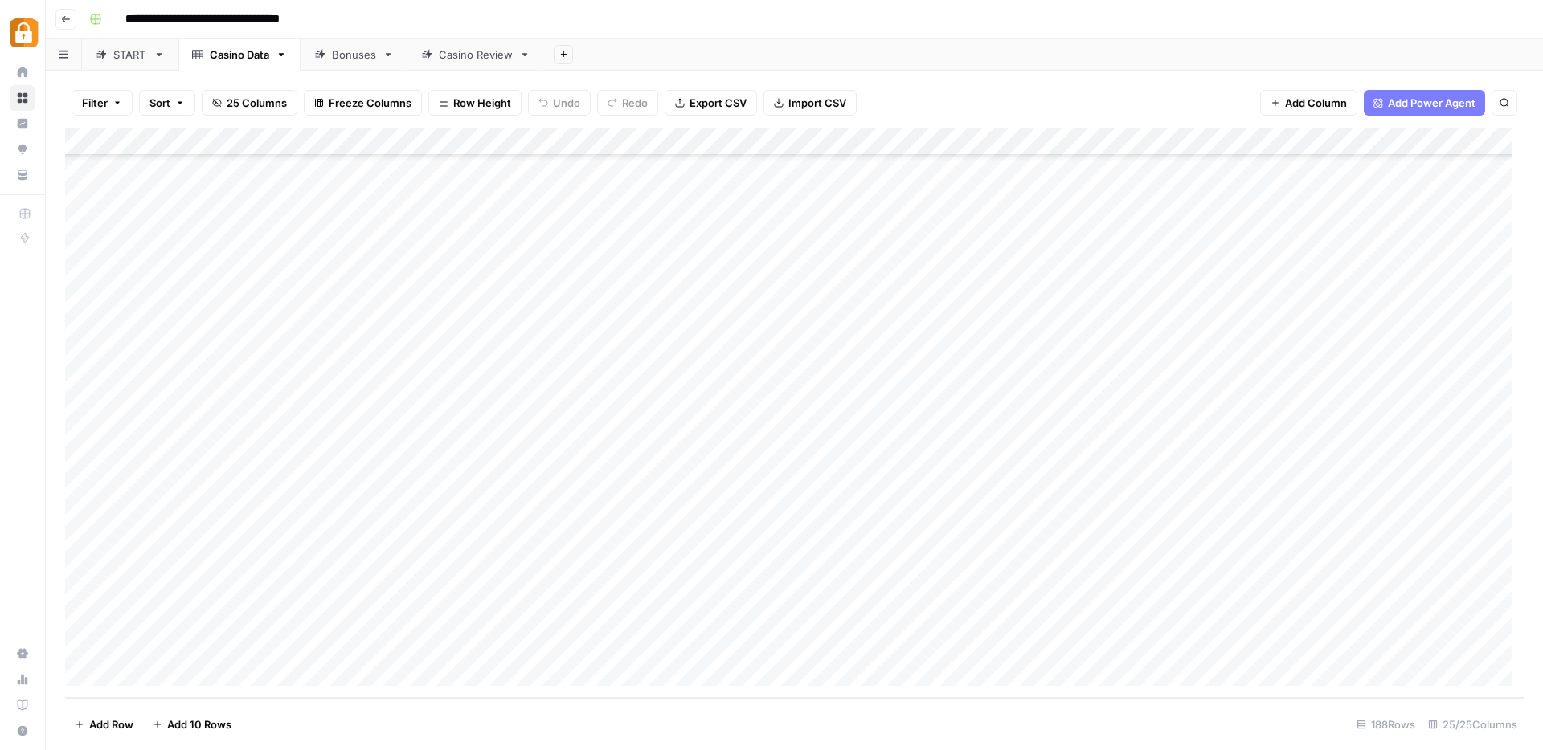
click at [127, 55] on div "START" at bounding box center [130, 55] width 34 height 16
click at [184, 656] on div "Add Column" at bounding box center [794, 414] width 1458 height 570
click at [180, 660] on div "Add Column" at bounding box center [794, 414] width 1458 height 570
drag, startPoint x: 185, startPoint y: 656, endPoint x: 149, endPoint y: 658, distance: 35.4
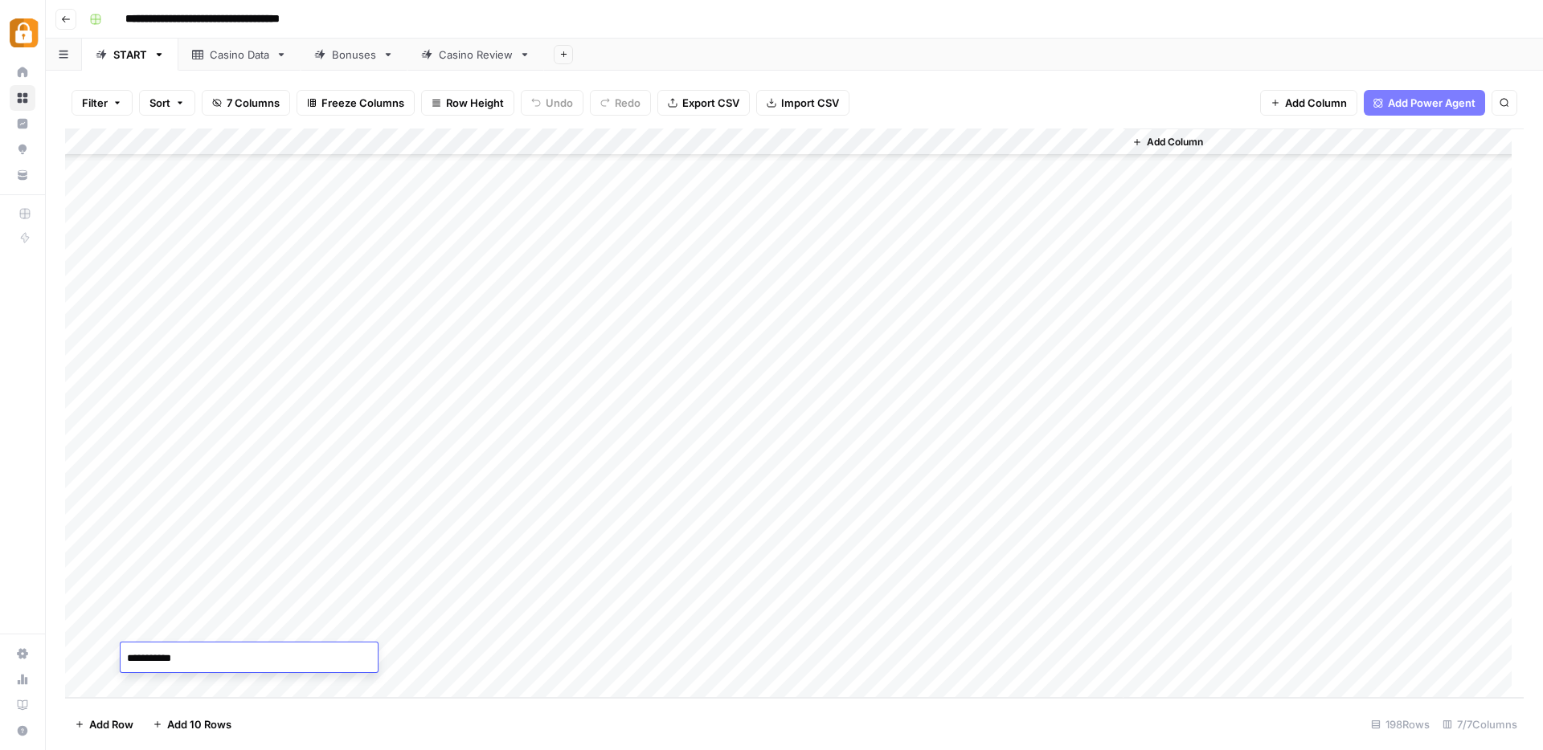
click at [149, 658] on textarea "**********" at bounding box center [249, 659] width 257 height 22
type textarea "****"
click at [423, 660] on div "Add Column" at bounding box center [794, 414] width 1458 height 570
click at [247, 56] on div "Casino Data" at bounding box center [239, 55] width 59 height 16
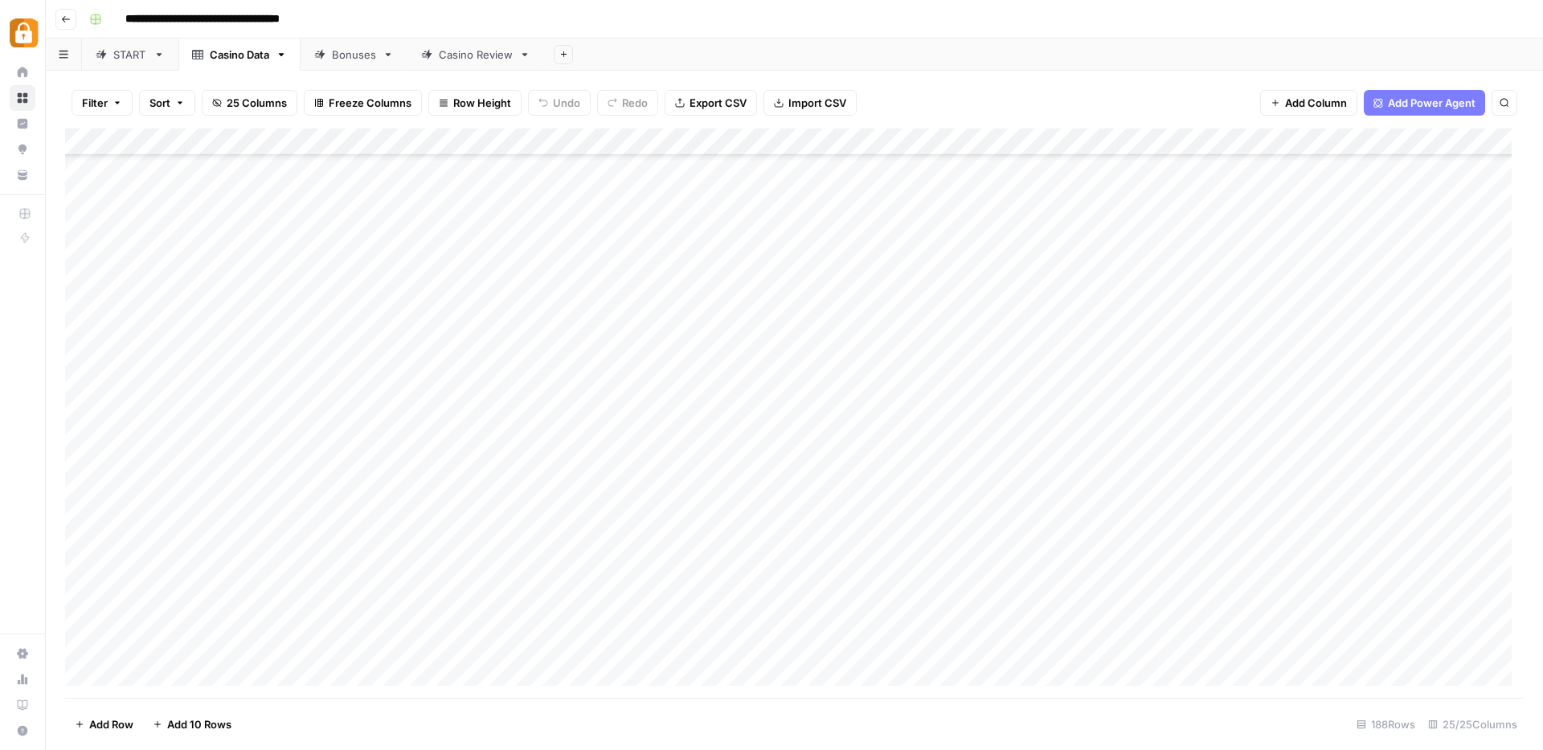
click at [485, 60] on div "Casino Review" at bounding box center [476, 55] width 74 height 16
click at [929, 92] on div "Filter Sort 18 Columns Freeze Columns Row Height Undo Redo Export CSV Import CS…" at bounding box center [794, 102] width 1458 height 51
click at [970, 56] on div "Add Sheet" at bounding box center [1043, 55] width 999 height 32
click at [964, 96] on div "Filter Sort 18 Columns Freeze Columns Row Height Undo Redo Export CSV Import CS…" at bounding box center [794, 102] width 1458 height 51
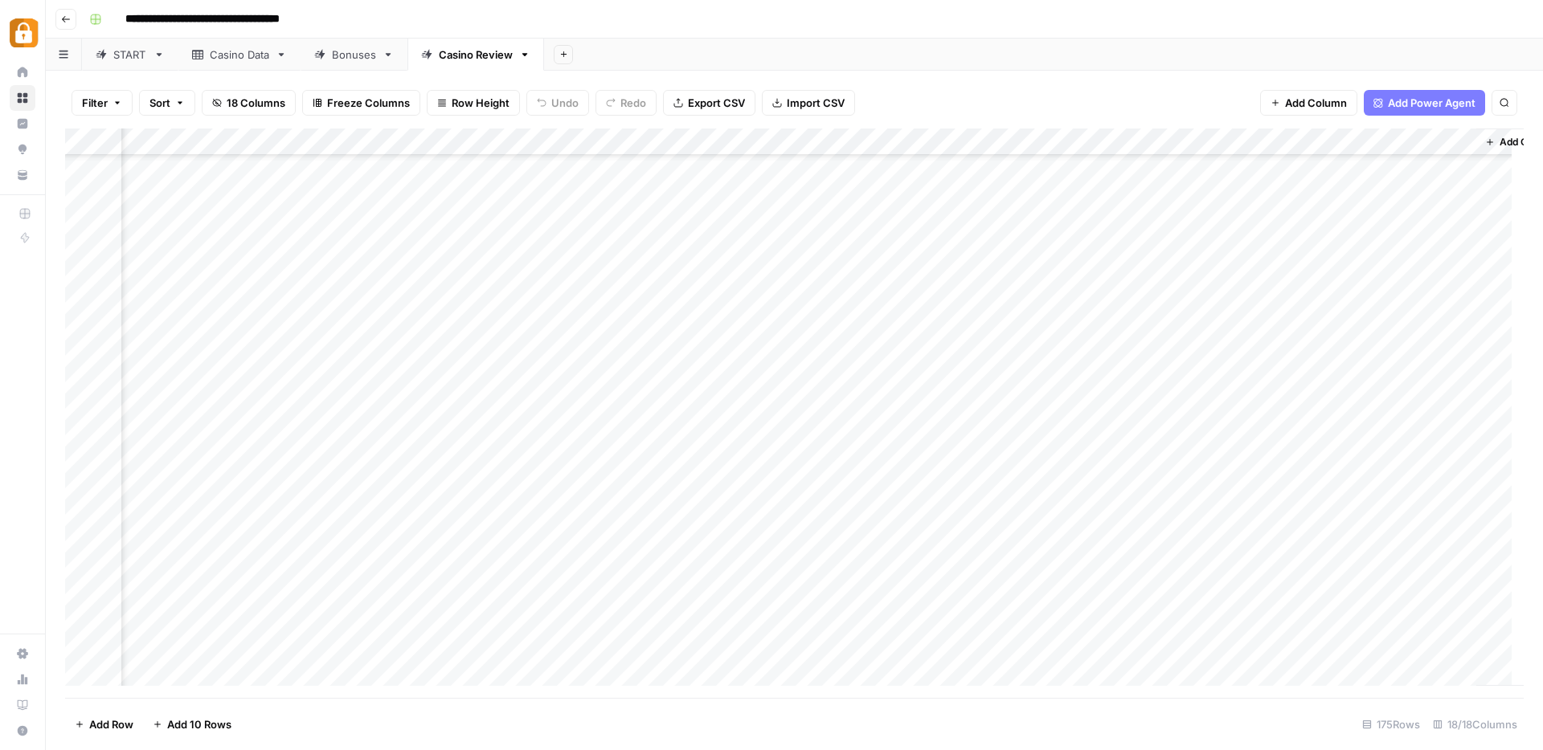
scroll to position [1285, 1549]
click at [133, 54] on div "START" at bounding box center [130, 55] width 34 height 16
click at [483, 56] on div "Casino Review" at bounding box center [476, 55] width 74 height 16
click at [222, 65] on link "Casino Data" at bounding box center [239, 55] width 122 height 32
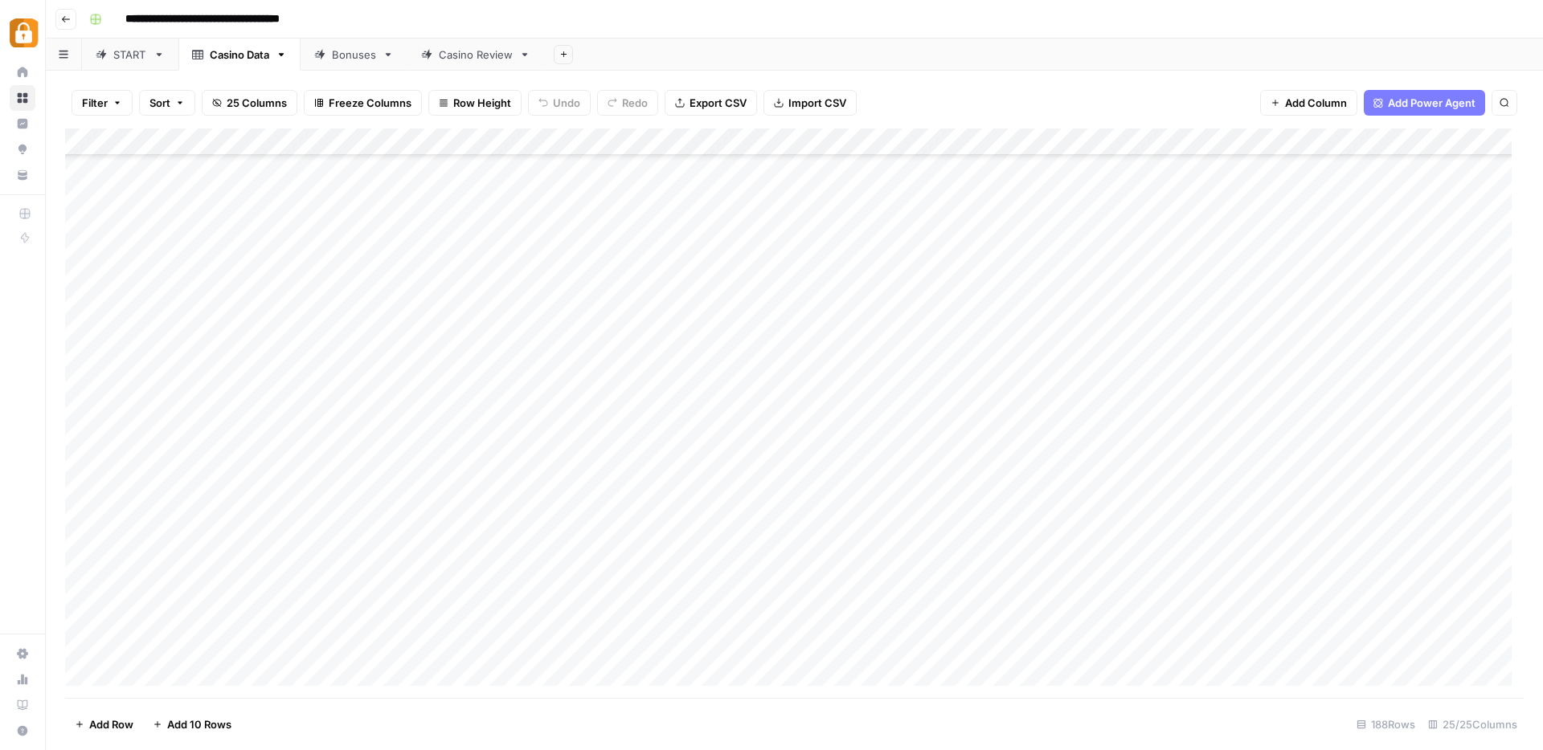
scroll to position [4631, 0]
click at [87, 563] on div "Add Column" at bounding box center [794, 414] width 1458 height 570
click at [867, 451] on div "Add Column" at bounding box center [794, 414] width 1458 height 570
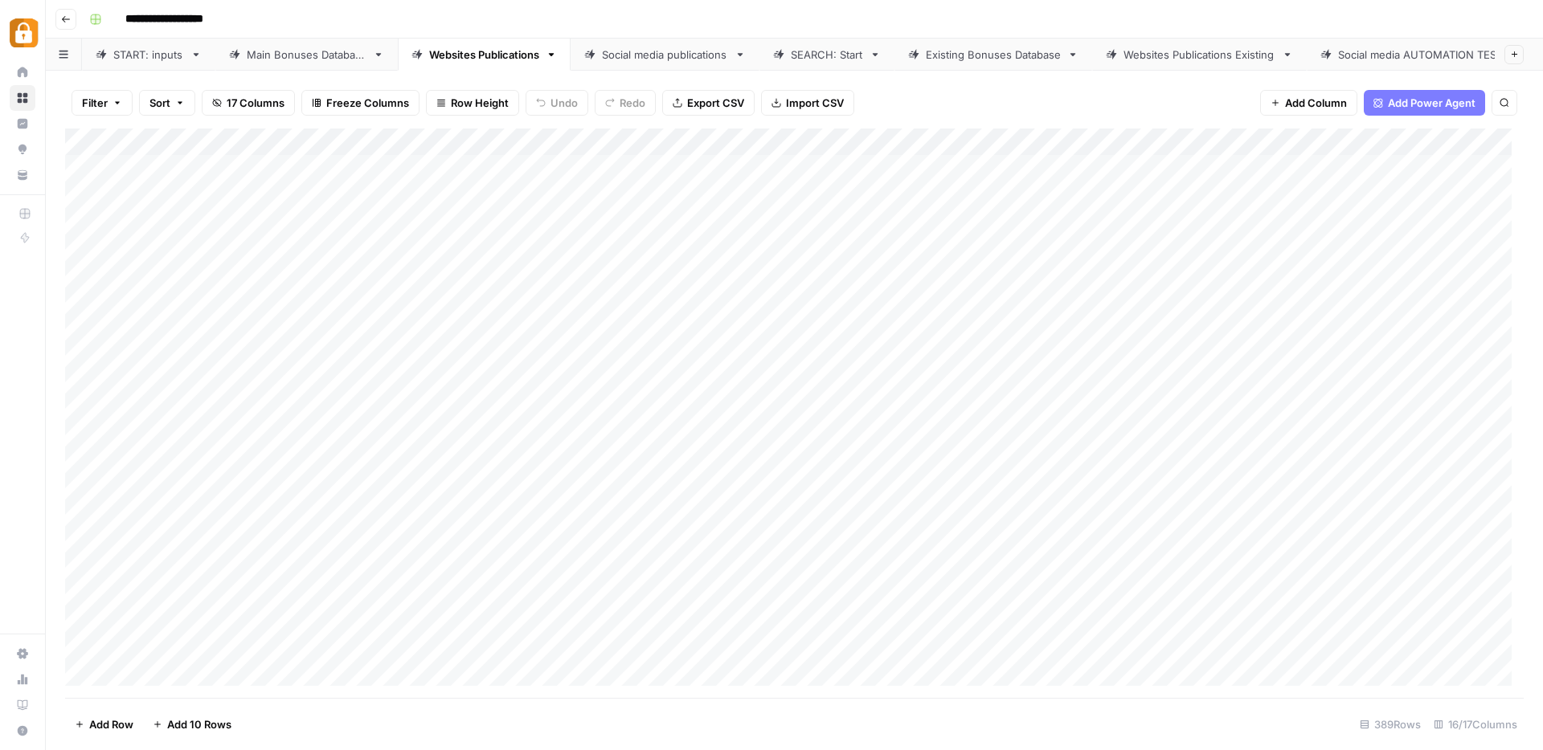
click at [838, 57] on link "SEARCH: Start" at bounding box center [826, 55] width 135 height 32
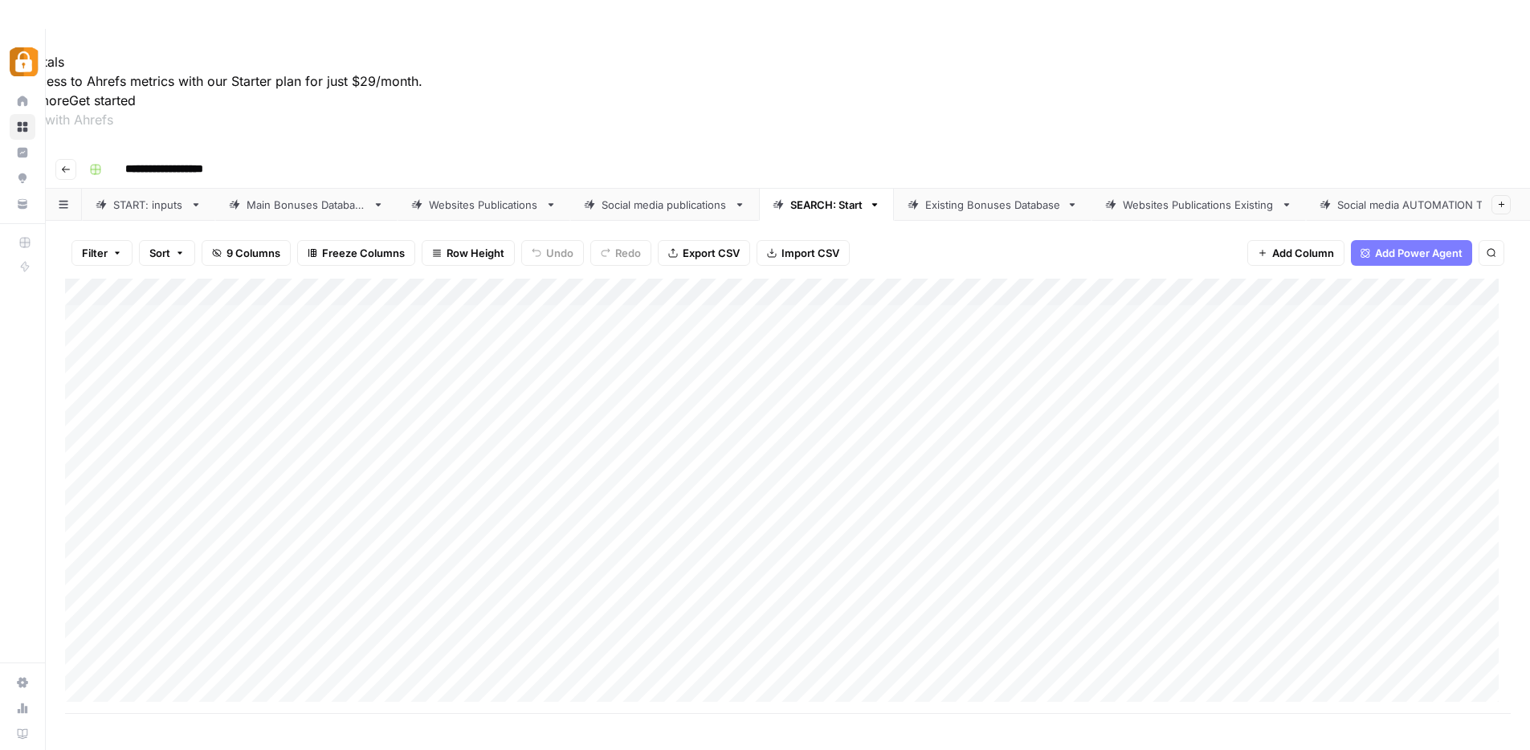
click at [425, 279] on div "Add Column" at bounding box center [788, 496] width 1446 height 435
click at [962, 197] on div "Existing Bonuses Database" at bounding box center [993, 205] width 135 height 16
click at [1213, 197] on div "Websites Publications Existing" at bounding box center [1199, 205] width 152 height 16
click at [631, 402] on div "Add Column" at bounding box center [788, 564] width 1446 height 570
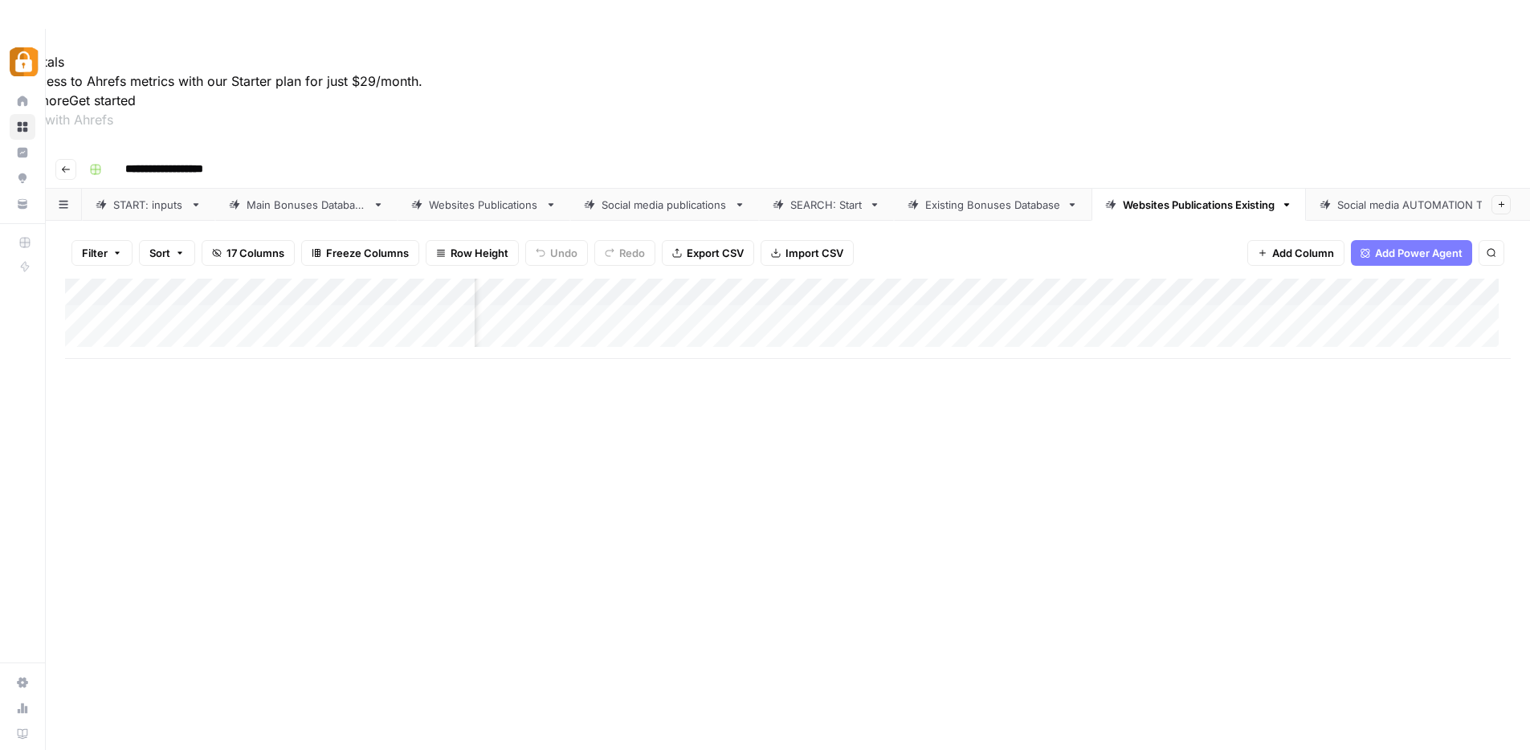
click at [668, 385] on div "Add Column" at bounding box center [788, 564] width 1446 height 570
click at [836, 197] on div "SEARCH: Start" at bounding box center [827, 205] width 72 height 16
click at [447, 279] on div "Add Column" at bounding box center [788, 496] width 1446 height 435
click at [1009, 197] on div "Existing Bonuses Database" at bounding box center [993, 205] width 135 height 16
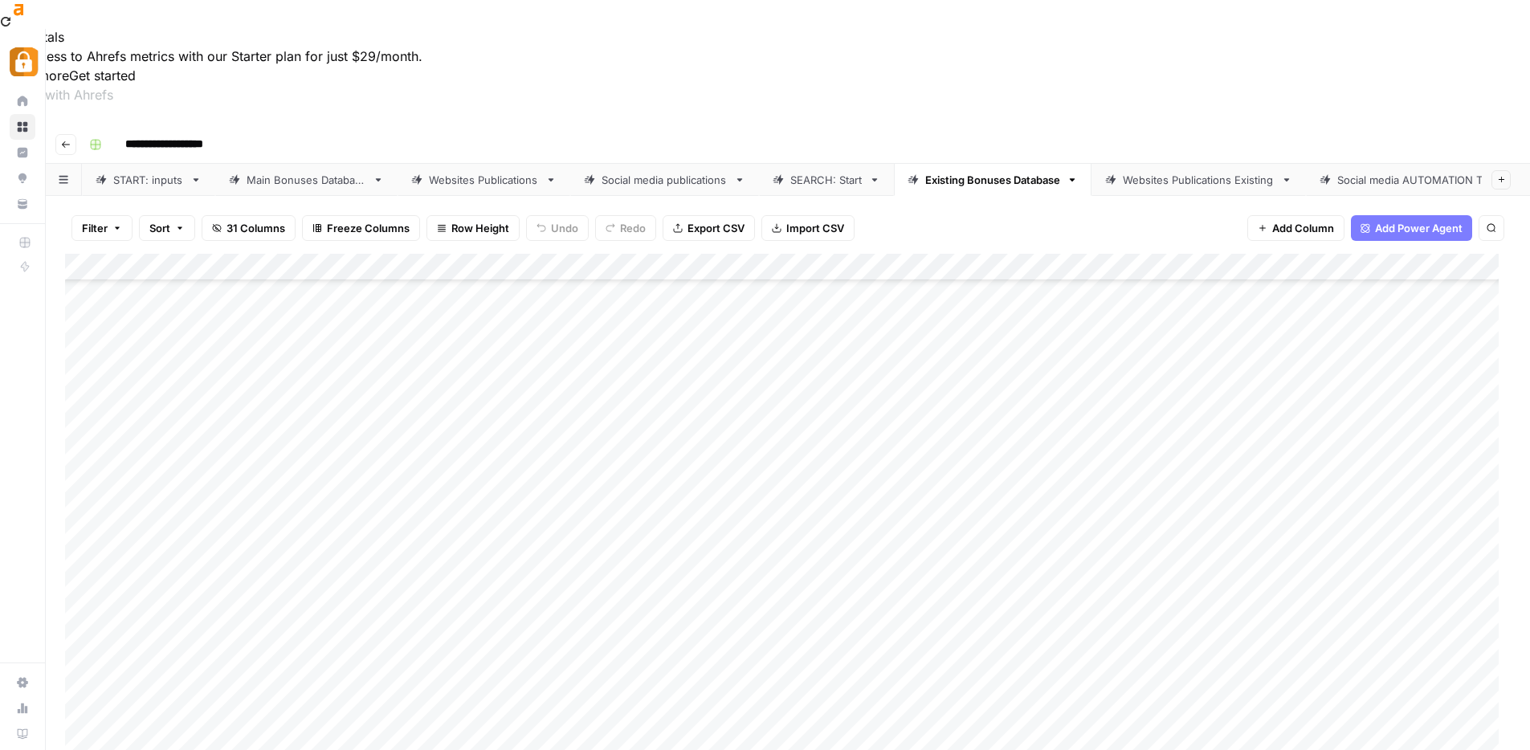
scroll to position [29, 0]
click at [1171, 168] on div "Websites Publications Existing" at bounding box center [1199, 176] width 152 height 16
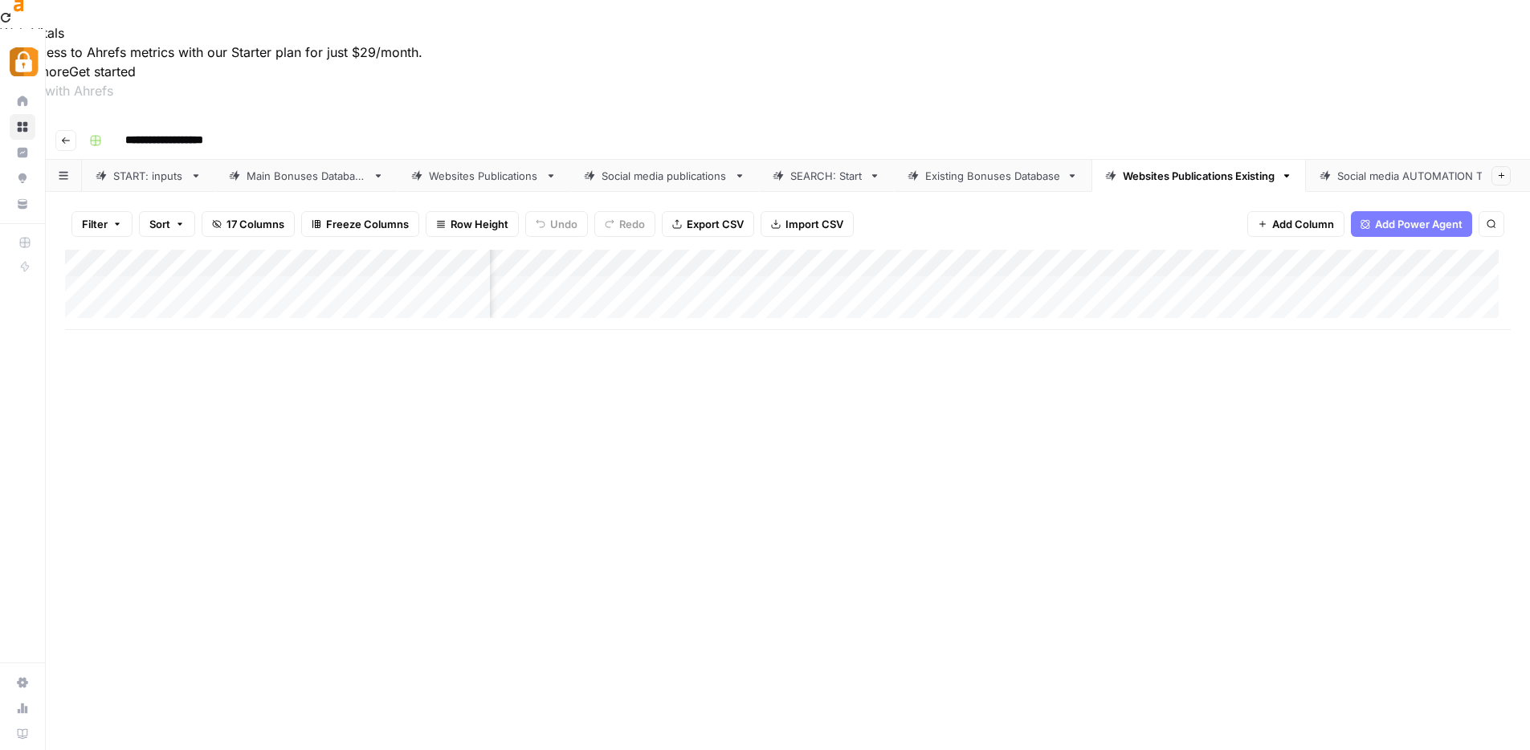
scroll to position [0, 1487]
